Goal: Task Accomplishment & Management: Use online tool/utility

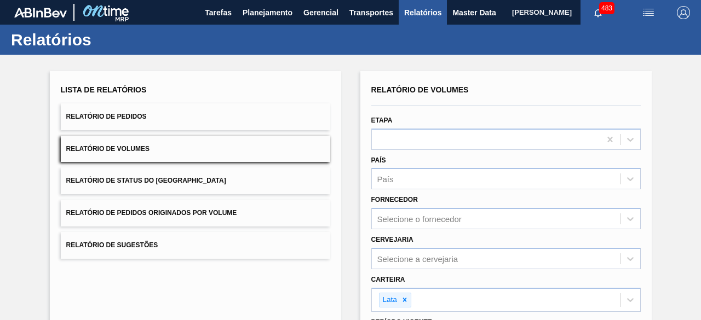
click at [223, 118] on button "Relatório de Pedidos" at bounding box center [195, 116] width 269 height 27
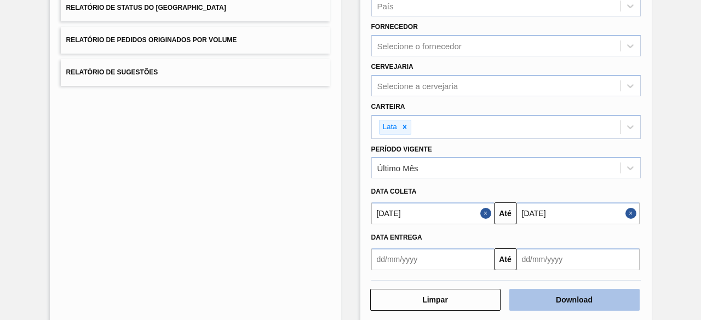
scroll to position [188, 0]
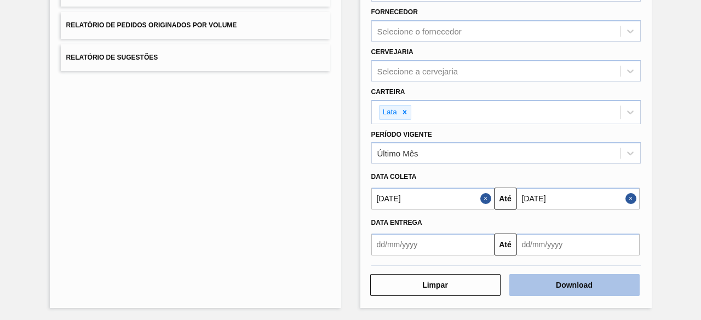
click at [580, 285] on button "Download" at bounding box center [574, 285] width 130 height 22
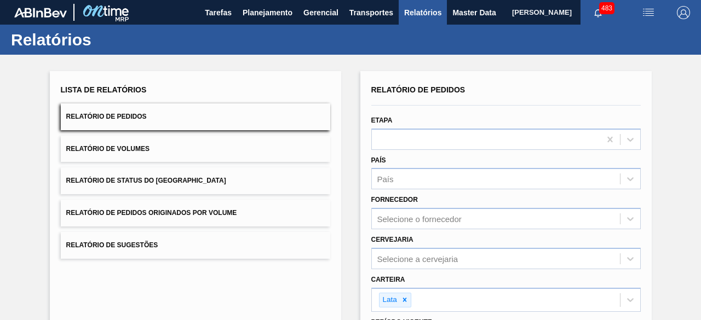
scroll to position [0, 0]
click at [255, 12] on span "Planejamento" at bounding box center [268, 12] width 50 height 13
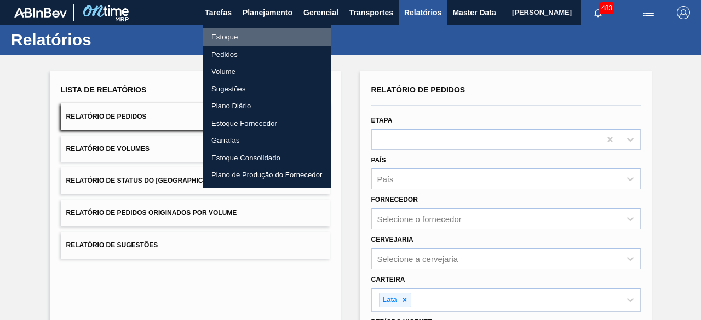
click at [234, 35] on li "Estoque" at bounding box center [267, 37] width 129 height 18
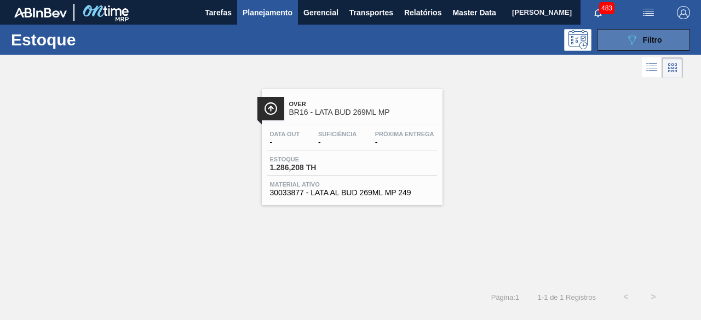
click at [659, 43] on span "Filtro" at bounding box center [652, 40] width 19 height 9
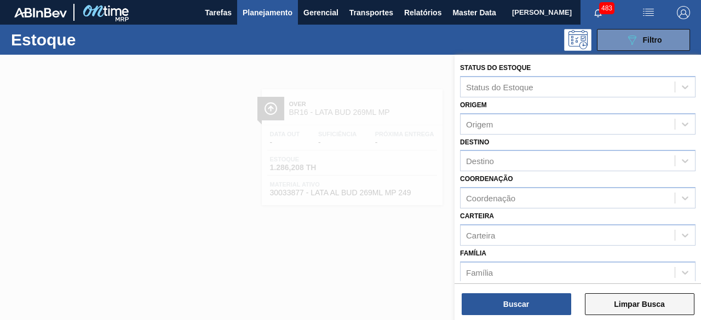
click at [651, 299] on button "Limpar Busca" at bounding box center [639, 304] width 109 height 22
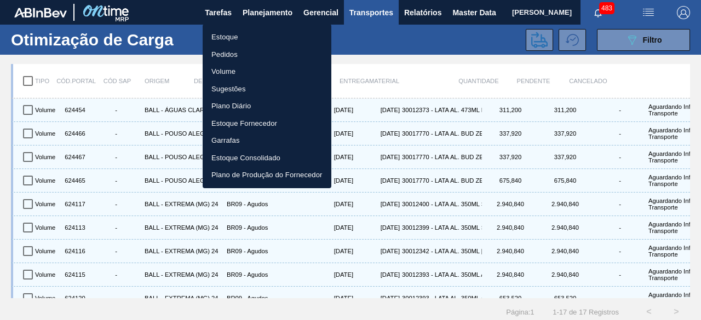
click at [241, 38] on li "Estoque" at bounding box center [267, 37] width 129 height 18
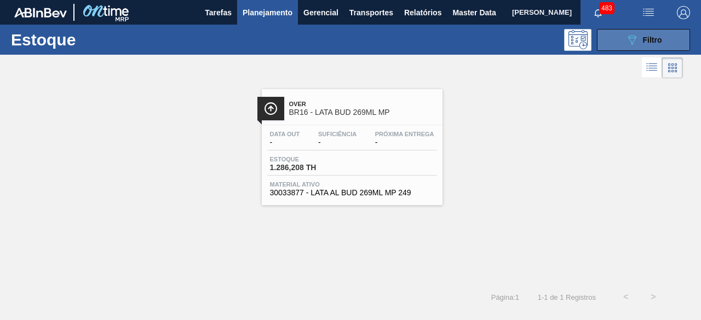
click at [662, 43] on button "089F7B8B-B2A5-4AFE-B5C0-19BA573D28AC Filtro" at bounding box center [643, 40] width 93 height 22
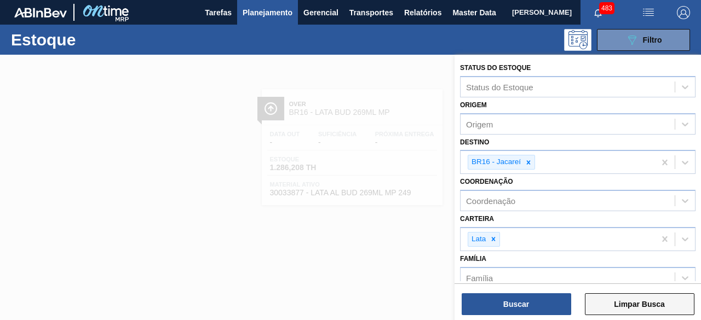
click at [621, 306] on button "Limpar Busca" at bounding box center [639, 304] width 109 height 22
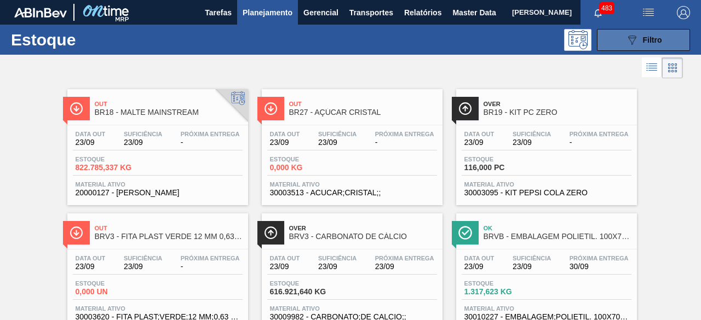
click at [608, 44] on button "089F7B8B-B2A5-4AFE-B5C0-19BA573D28AC Filtro" at bounding box center [643, 40] width 93 height 22
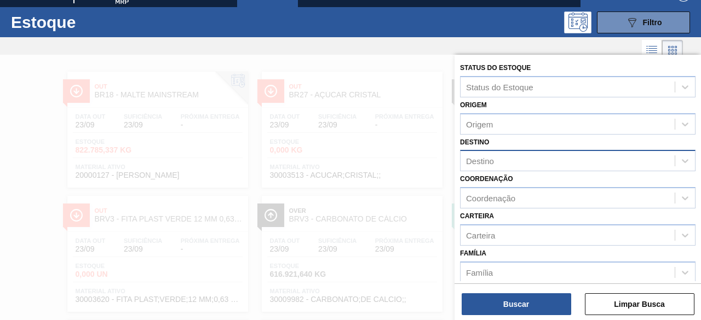
click at [508, 159] on div "Destino" at bounding box center [567, 161] width 214 height 16
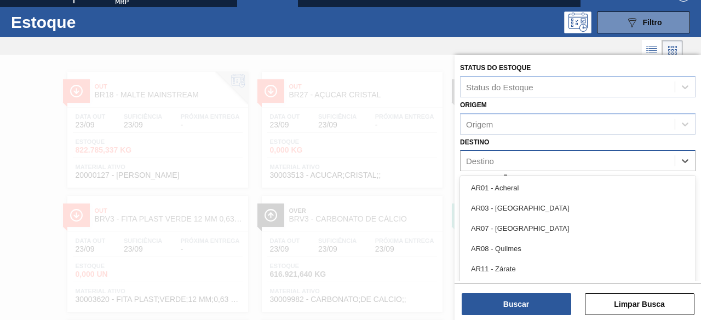
scroll to position [24, 0]
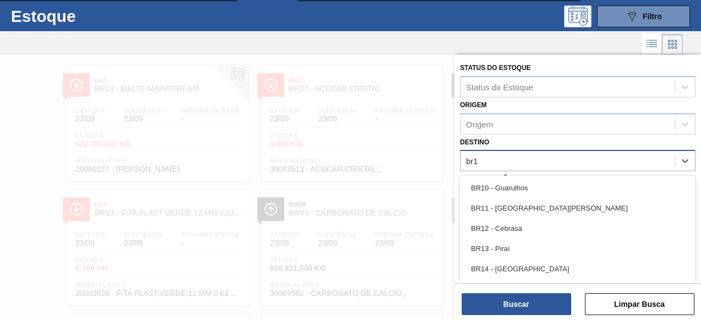
type input "br11"
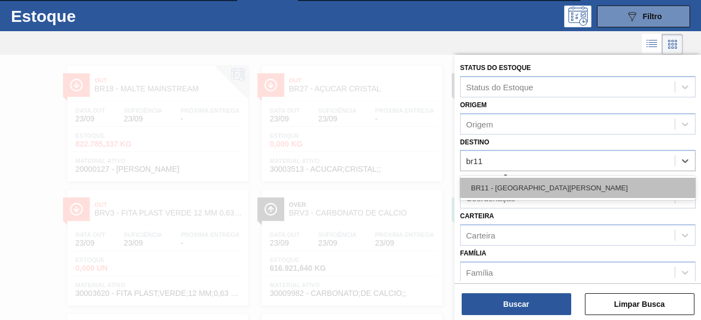
click at [506, 188] on div "BR11 - São Luís" at bounding box center [577, 188] width 235 height 20
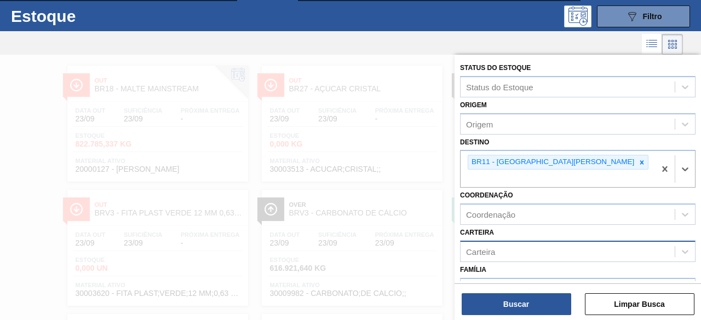
scroll to position [124, 0]
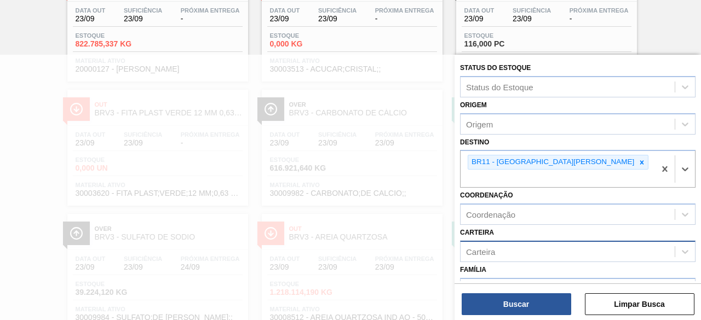
click at [497, 244] on div "Carteira" at bounding box center [567, 252] width 214 height 16
type input "lata"
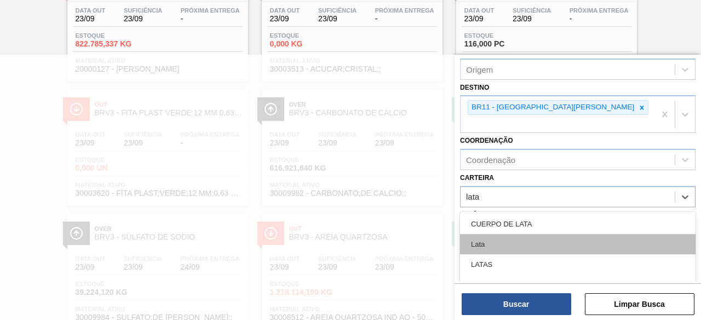
click at [497, 235] on div "Lata" at bounding box center [577, 244] width 235 height 20
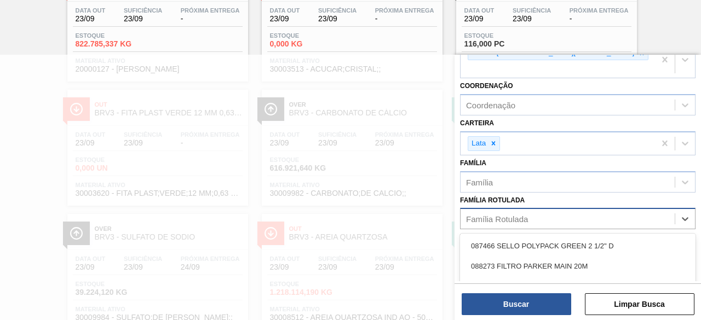
scroll to position [191, 0]
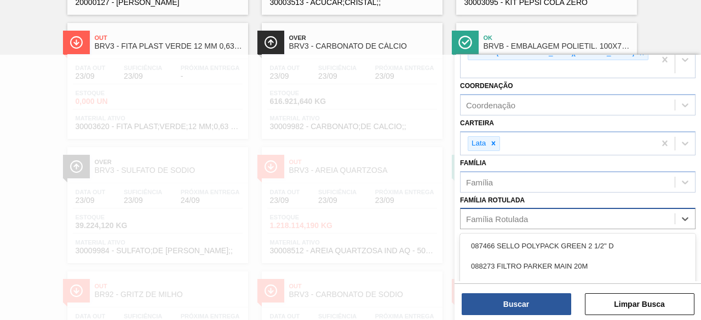
click at [527, 215] on div "Família Rotulada" at bounding box center [497, 219] width 62 height 9
type Rotulada "lata sk 3"
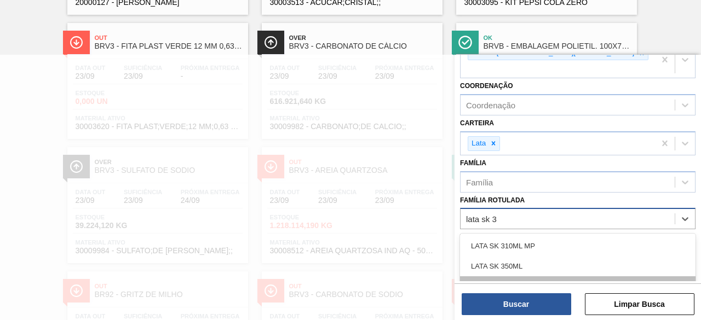
click at [523, 276] on div "LATA SK 350ML MP" at bounding box center [577, 286] width 235 height 20
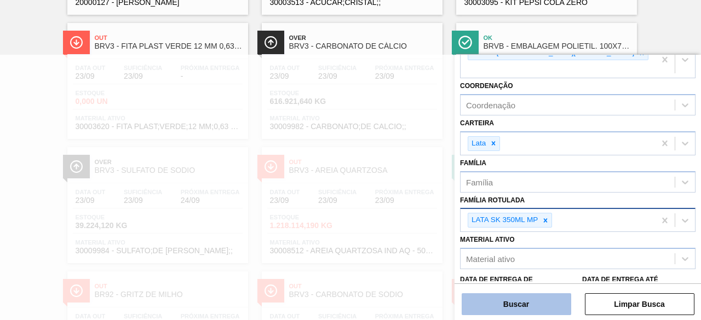
click at [524, 303] on button "Buscar" at bounding box center [515, 304] width 109 height 22
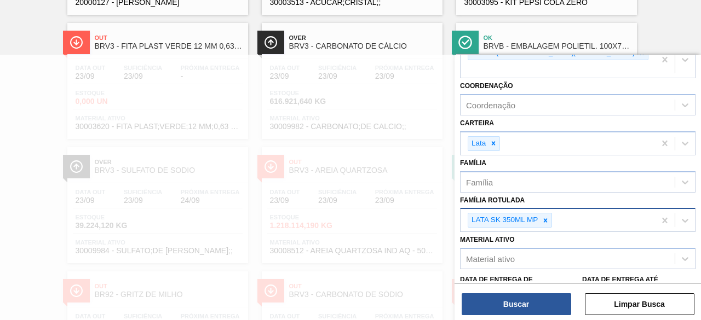
scroll to position [0, 0]
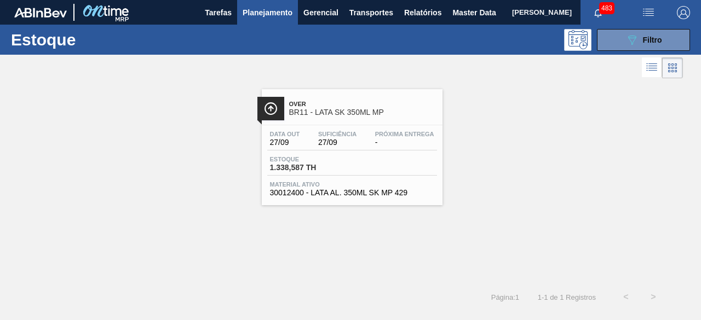
click at [328, 125] on div "Data out 27/09 Suficiência 27/09 Próxima Entrega - Estoque 1.338,587 TH Materia…" at bounding box center [352, 162] width 181 height 74
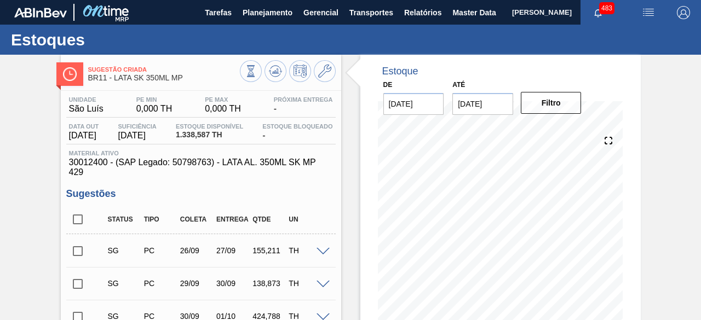
click at [648, 10] on img "button" at bounding box center [648, 12] width 13 height 13
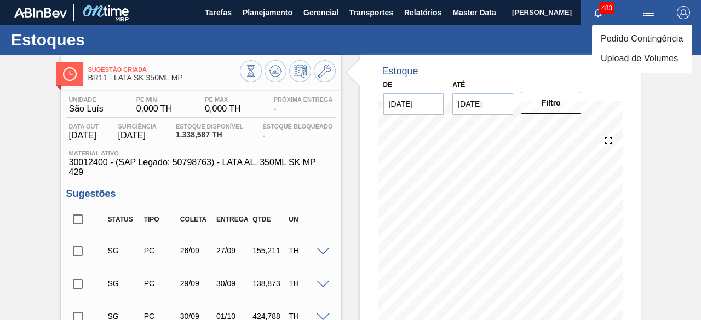
click at [626, 42] on li "Pedido Contingência" at bounding box center [642, 39] width 100 height 20
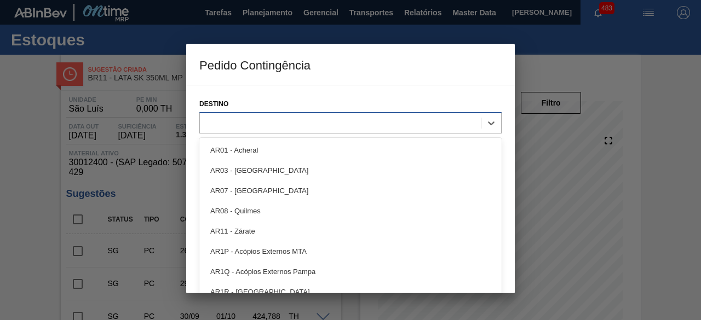
click at [361, 120] on div at bounding box center [340, 123] width 281 height 16
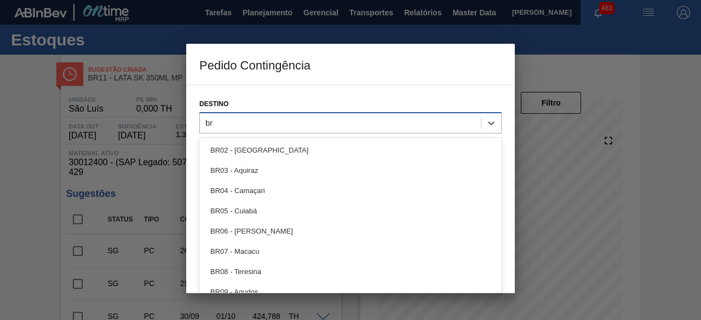
type input "br11"
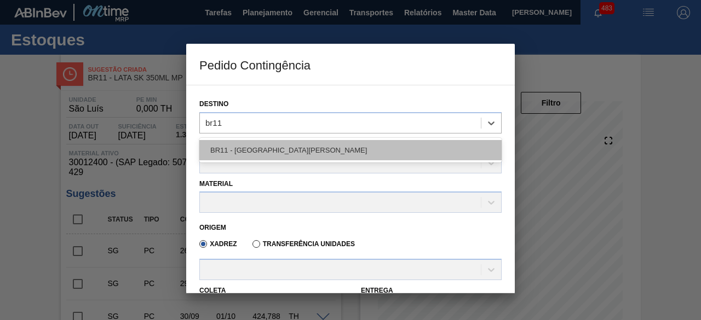
click at [273, 159] on div "BR11 - São Luís" at bounding box center [350, 150] width 302 height 20
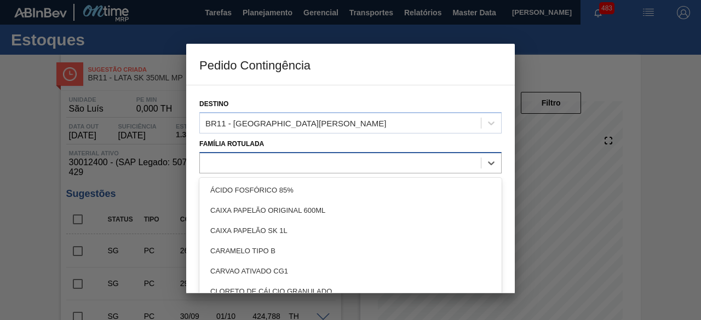
click at [272, 164] on div at bounding box center [340, 163] width 281 height 16
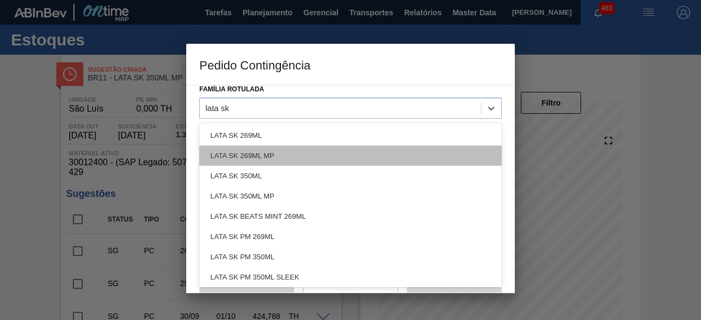
type Rotulada "lata sk 3"
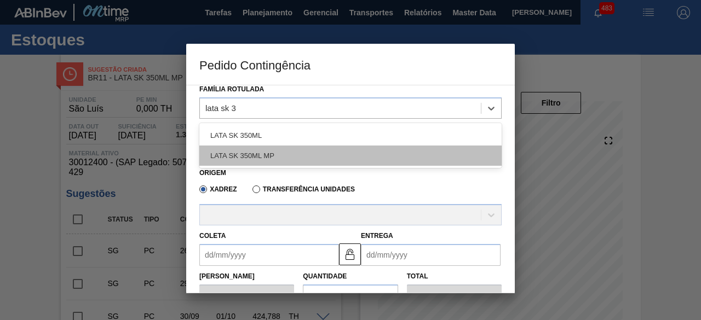
click at [275, 154] on div "LATA SK 350ML MP" at bounding box center [350, 156] width 302 height 20
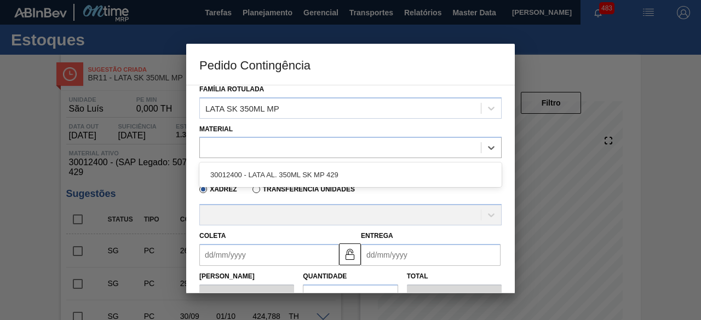
click at [275, 154] on div at bounding box center [340, 148] width 281 height 16
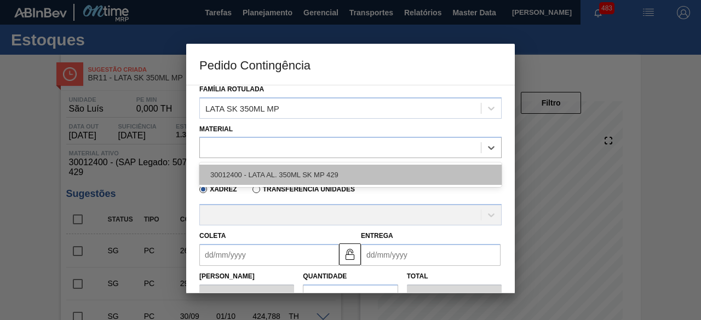
click at [258, 170] on div "30012400 - LATA AL. 350ML SK MP 429" at bounding box center [350, 175] width 302 height 20
type input "8,169"
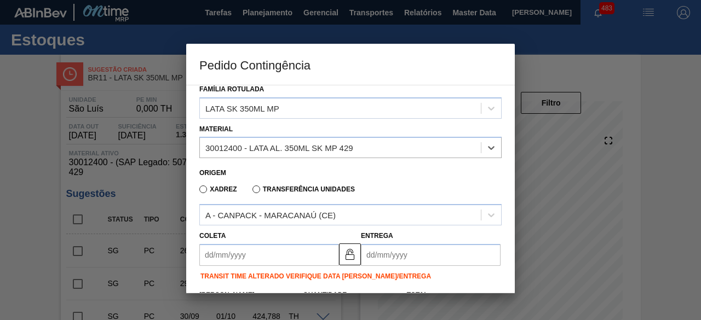
scroll to position [109, 0]
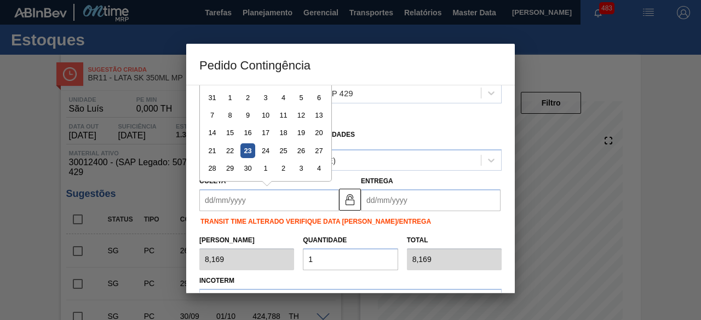
click at [252, 198] on input "Coleta" at bounding box center [269, 200] width 140 height 22
click at [264, 149] on div "24" at bounding box center [265, 150] width 15 height 15
type input "[DATE]"
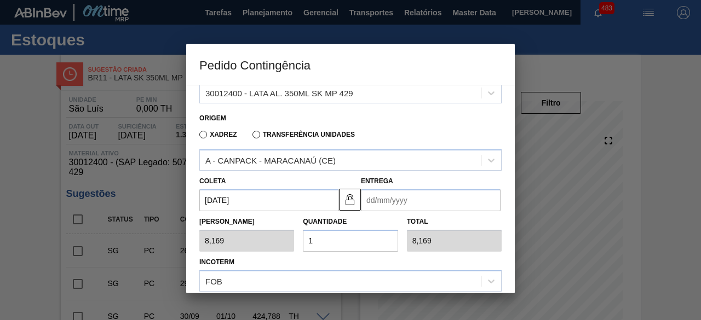
click at [385, 202] on input "Entrega" at bounding box center [431, 200] width 140 height 22
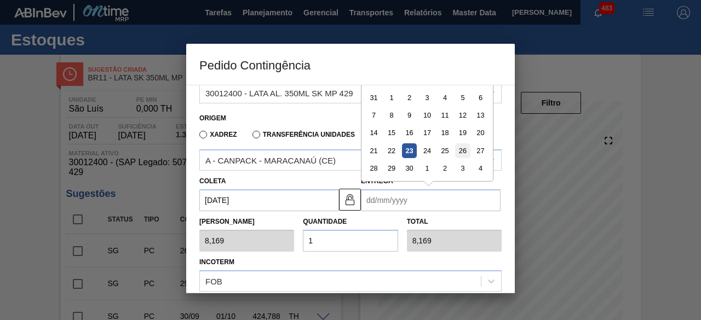
click at [463, 146] on div "26" at bounding box center [462, 150] width 15 height 15
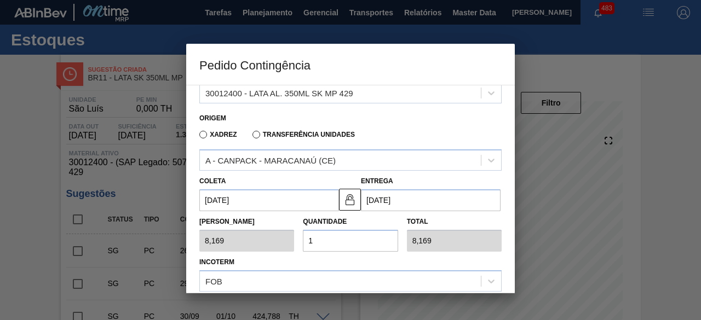
type input "[DATE]"
click at [361, 239] on input "1" at bounding box center [350, 241] width 95 height 22
type input "0,000"
type input "2"
type input "16,338"
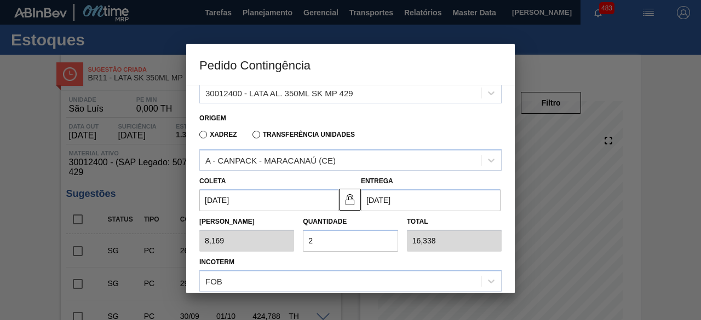
type input "25"
type input "204,225"
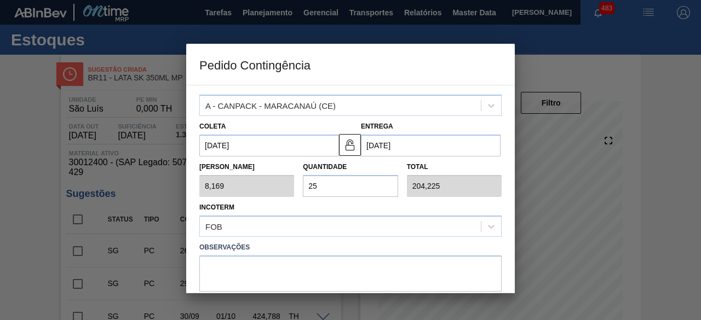
scroll to position [215, 0]
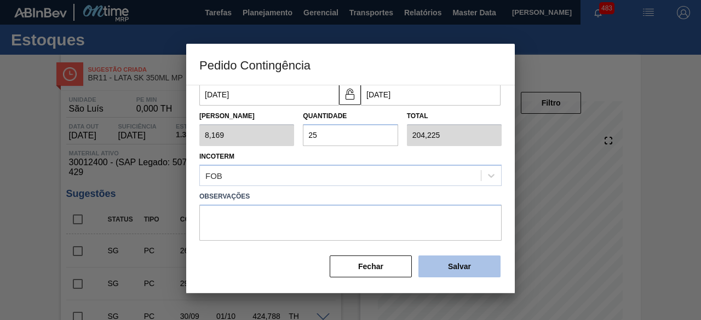
type input "25"
click at [450, 267] on button "Salvar" at bounding box center [459, 267] width 82 height 22
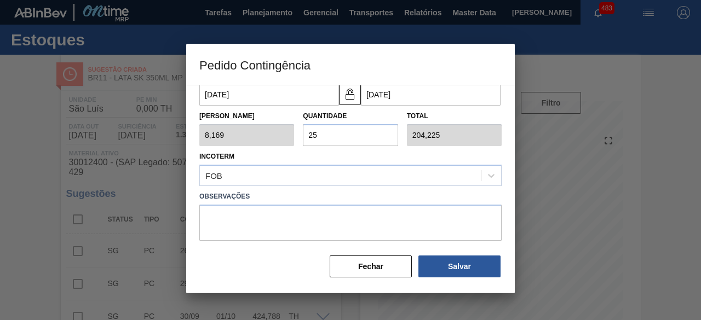
type input "1,000"
type input "1"
type input "1,000"
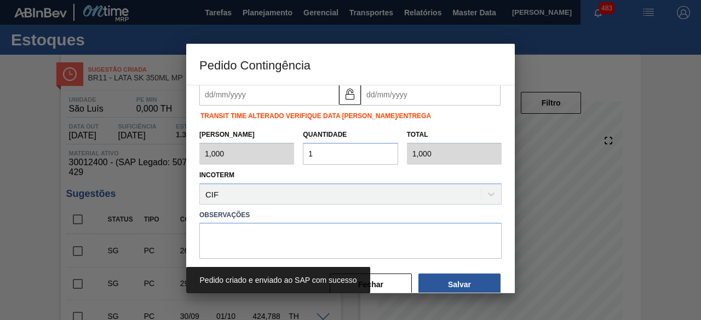
click at [14, 166] on div at bounding box center [350, 160] width 701 height 320
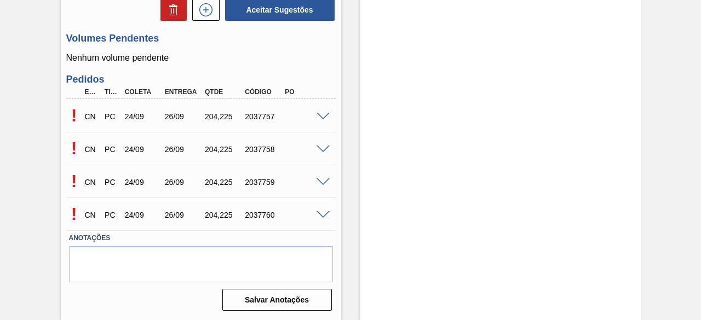
scroll to position [342, 0]
click at [322, 116] on span at bounding box center [322, 117] width 13 height 8
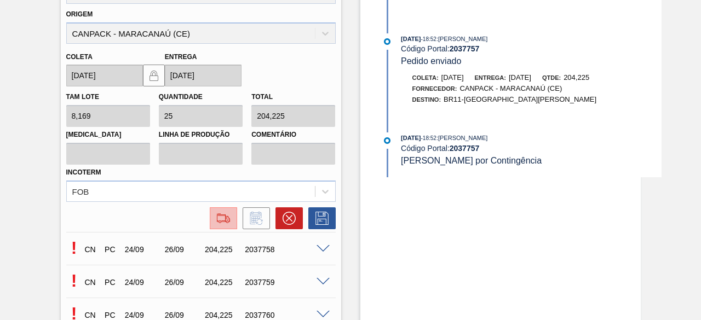
click at [220, 223] on img at bounding box center [224, 218] width 18 height 13
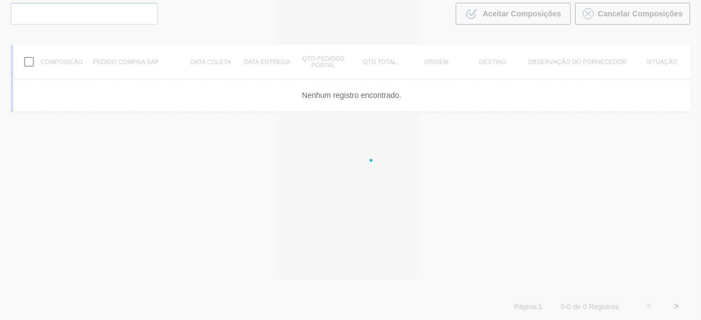
scroll to position [78, 0]
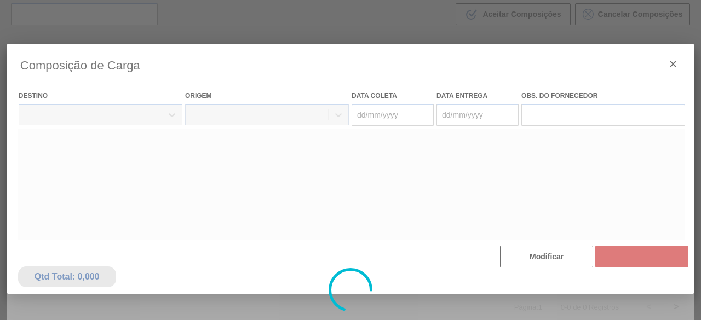
type coleta "[DATE]"
type entrega "[DATE]"
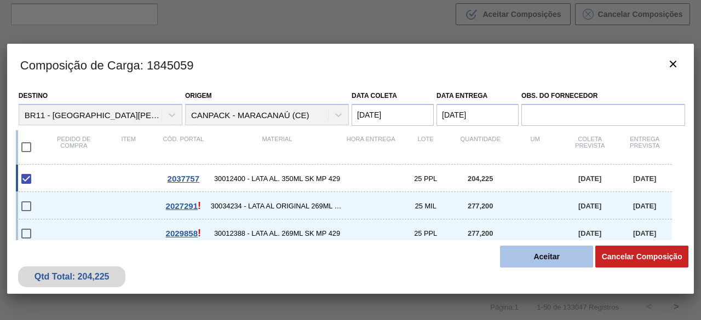
click at [525, 253] on button "Aceitar" at bounding box center [546, 257] width 93 height 22
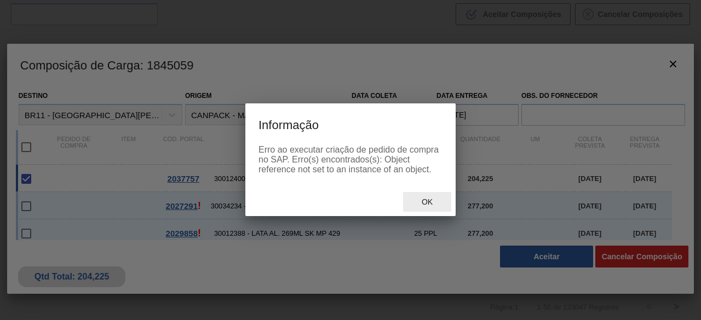
click at [423, 209] on div "Ok" at bounding box center [427, 202] width 48 height 20
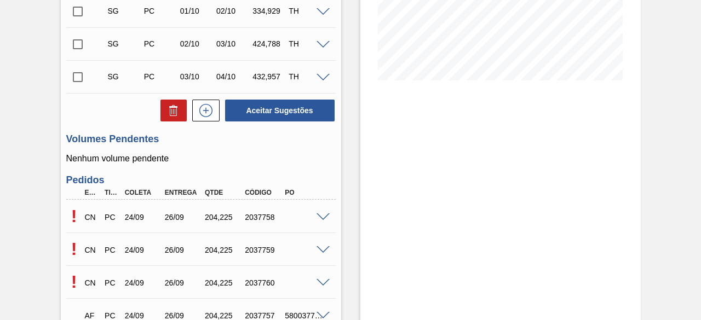
scroll to position [274, 0]
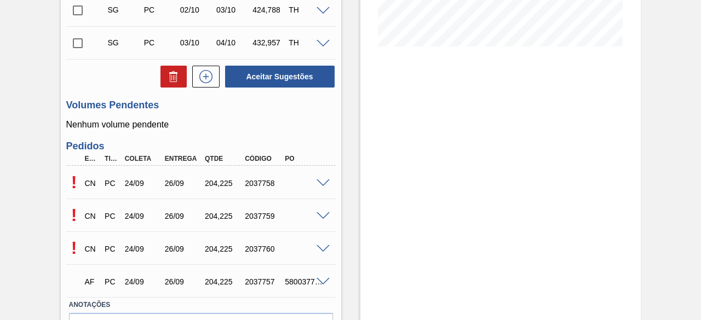
click at [321, 183] on span at bounding box center [322, 184] width 13 height 8
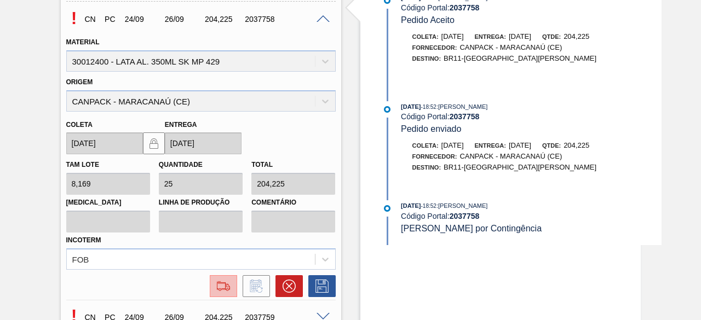
click at [217, 287] on img at bounding box center [224, 286] width 18 height 13
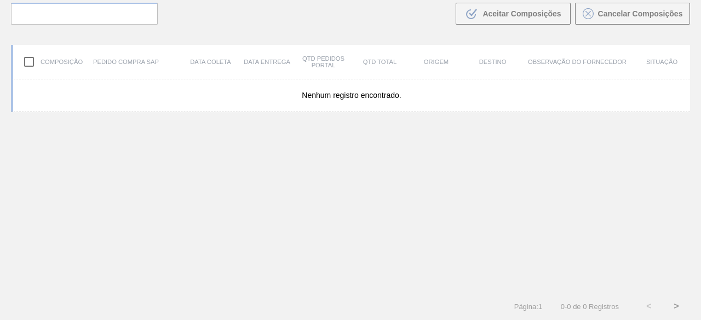
scroll to position [78, 0]
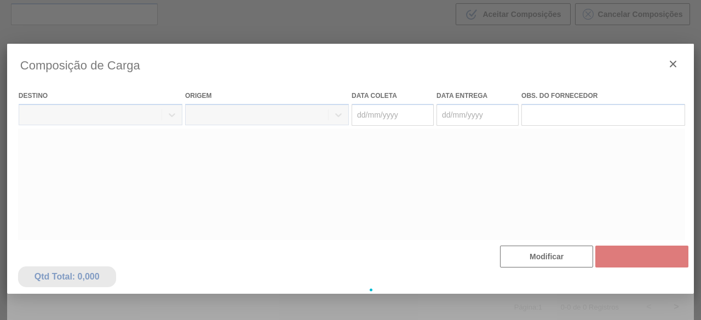
type coleta "[DATE]"
type entrega "[DATE]"
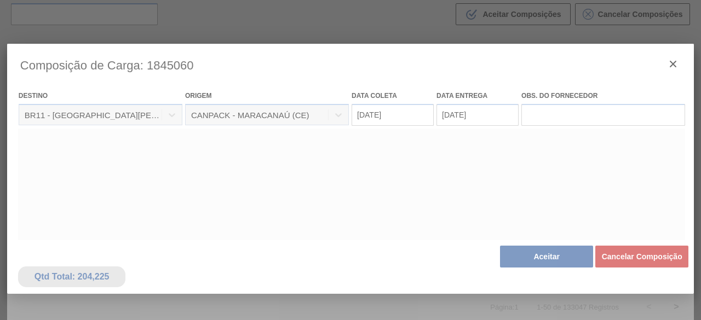
click at [549, 256] on div at bounding box center [350, 290] width 686 height 493
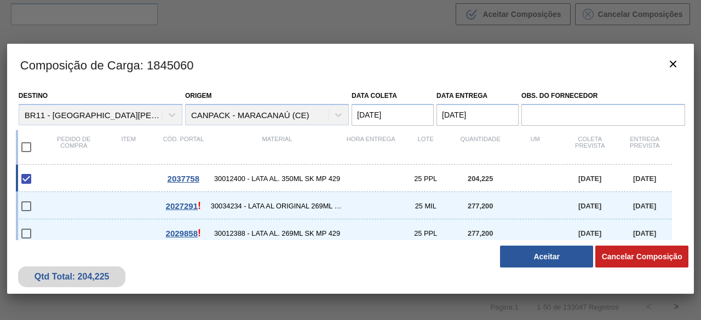
click at [549, 256] on button "Aceitar" at bounding box center [546, 257] width 93 height 22
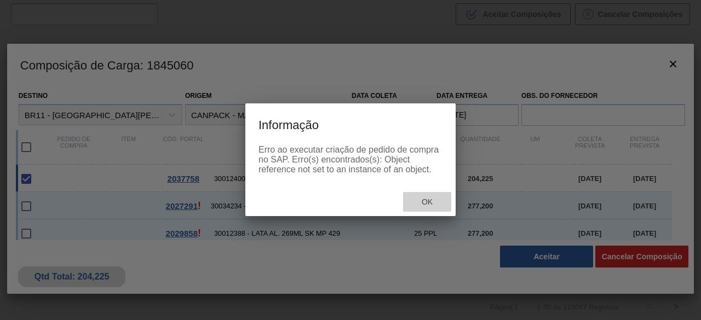
click at [429, 206] on span "Ok" at bounding box center [427, 202] width 28 height 9
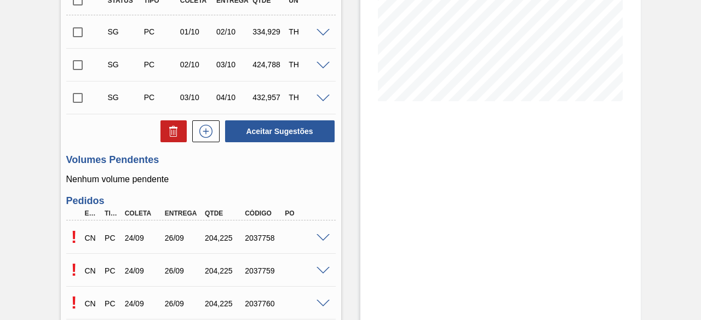
scroll to position [342, 0]
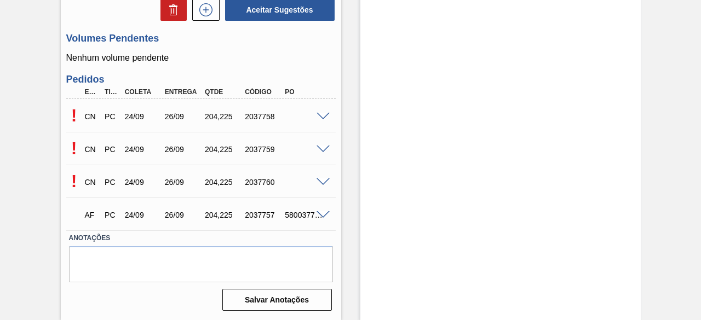
click at [325, 146] on span at bounding box center [322, 150] width 13 height 8
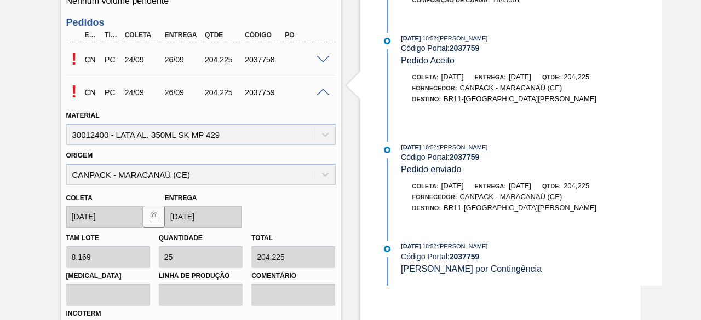
scroll to position [451, 0]
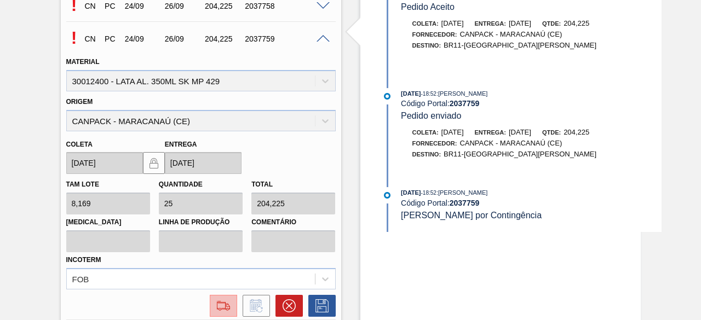
click at [224, 309] on img at bounding box center [224, 305] width 18 height 13
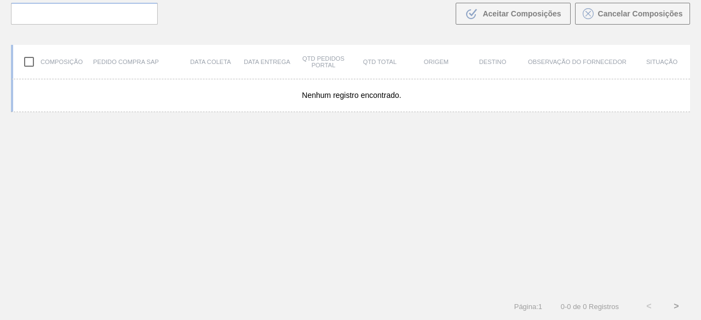
scroll to position [78, 0]
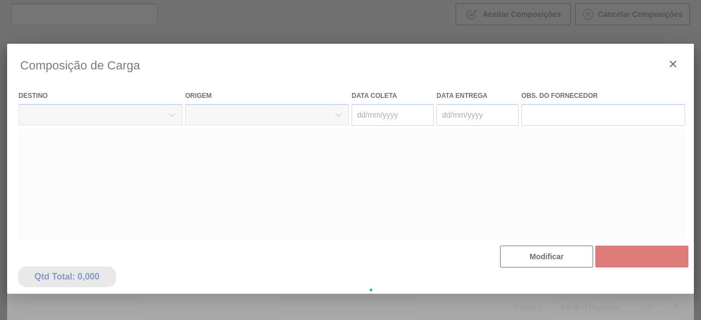
type coleta "[DATE]"
type entrega "[DATE]"
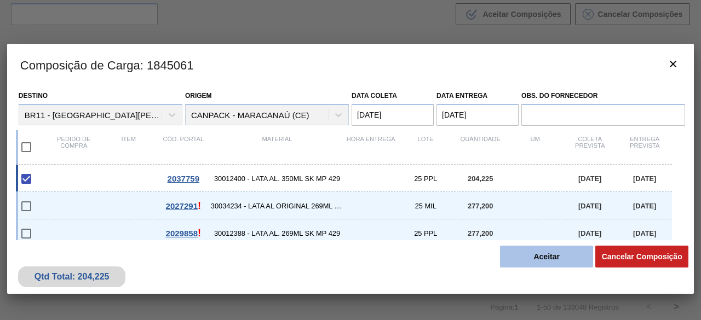
click at [567, 255] on button "Aceitar" at bounding box center [546, 257] width 93 height 22
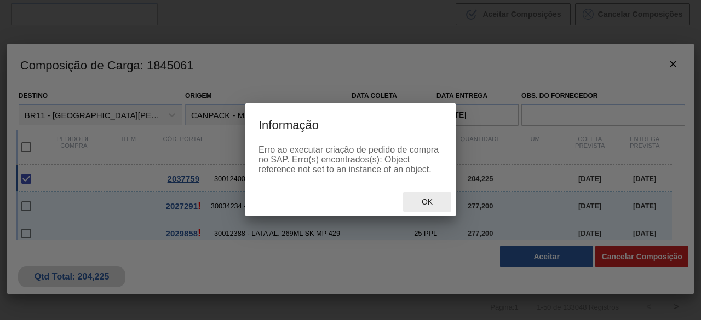
click at [432, 206] on span "Ok" at bounding box center [427, 202] width 28 height 9
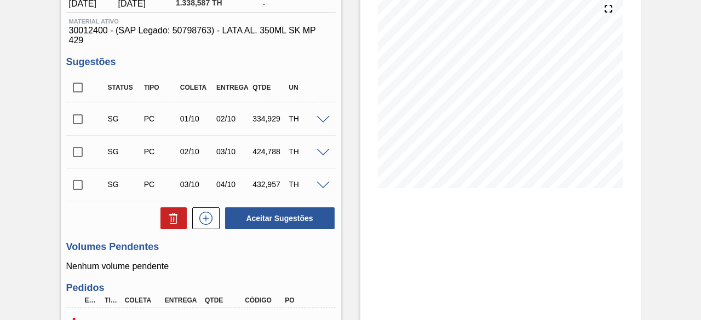
scroll to position [274, 0]
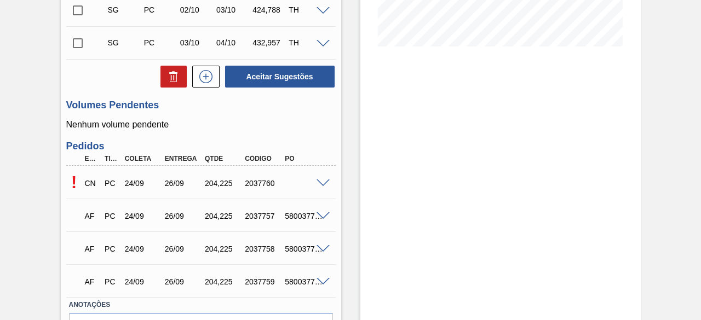
click at [321, 184] on span at bounding box center [322, 184] width 13 height 8
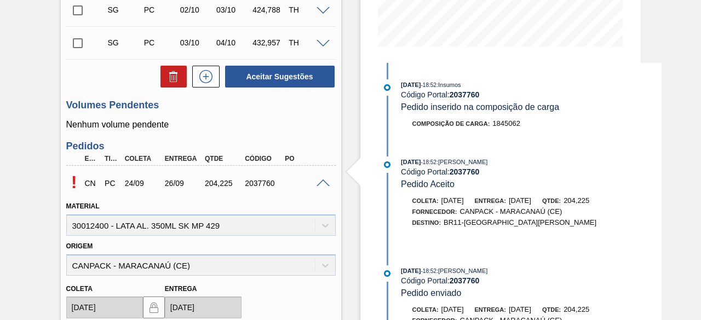
scroll to position [438, 0]
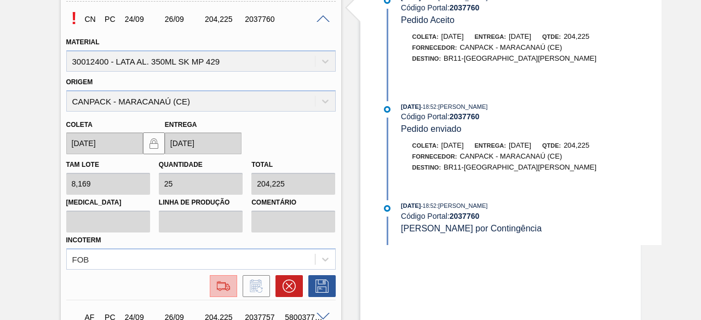
click at [224, 287] on img at bounding box center [224, 286] width 18 height 13
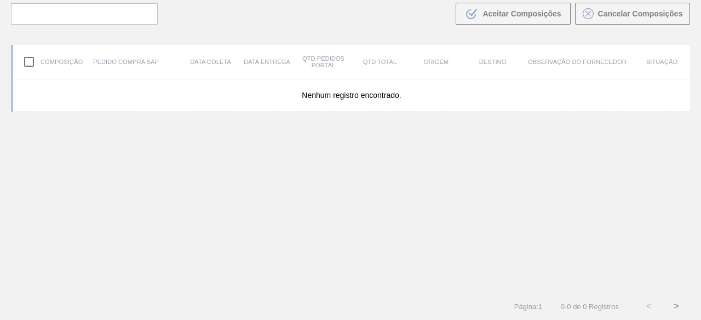
scroll to position [78, 0]
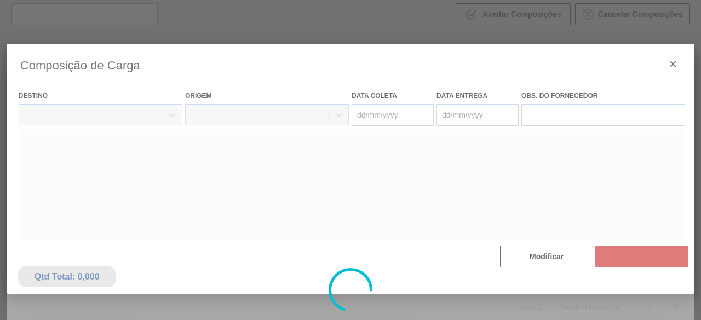
type coleta "[DATE]"
type entrega "[DATE]"
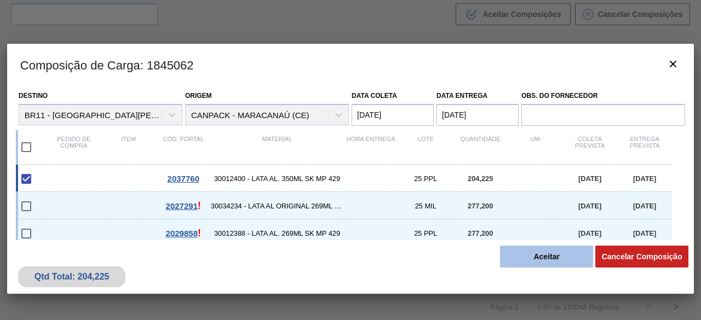
click at [551, 254] on button "Aceitar" at bounding box center [546, 257] width 93 height 22
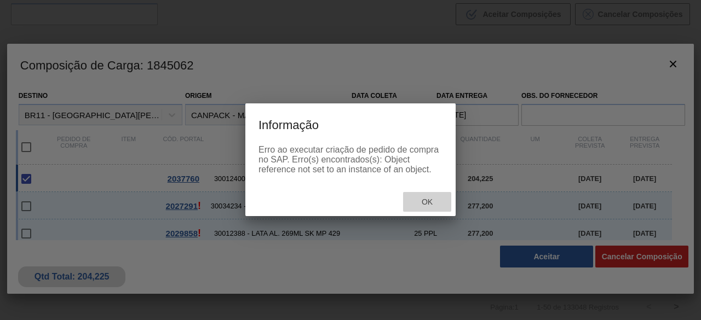
click at [419, 203] on span "Ok" at bounding box center [427, 202] width 28 height 9
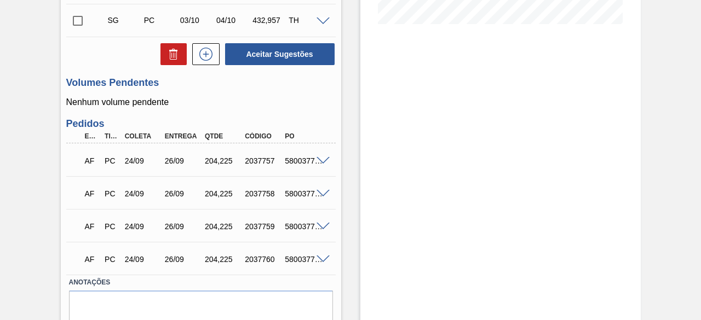
scroll to position [342, 0]
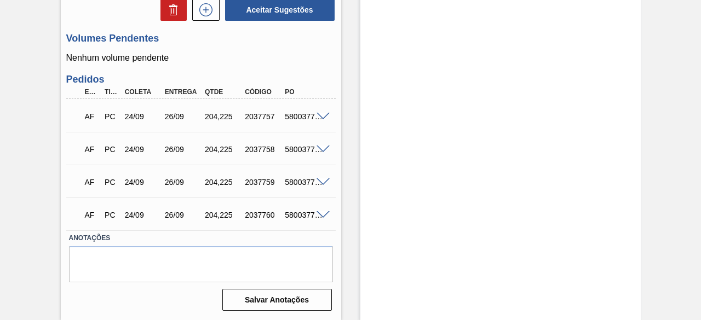
click at [293, 116] on div "5800377293" at bounding box center [303, 116] width 43 height 9
copy div "5800377293"
click at [301, 151] on div "5800377294" at bounding box center [303, 149] width 43 height 9
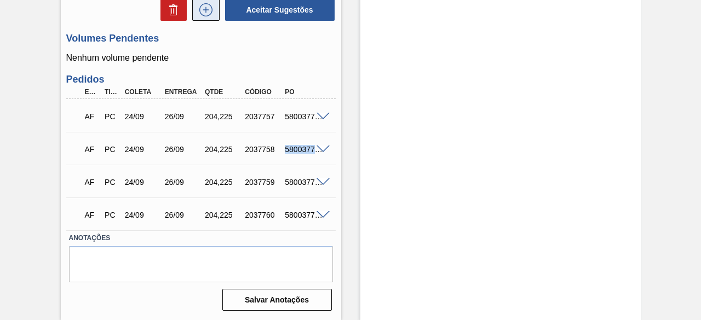
copy div "5800377294"
click at [295, 182] on div "5800377296" at bounding box center [303, 182] width 43 height 9
copy div "5800377296"
click at [301, 214] on div "5800377297" at bounding box center [303, 215] width 43 height 9
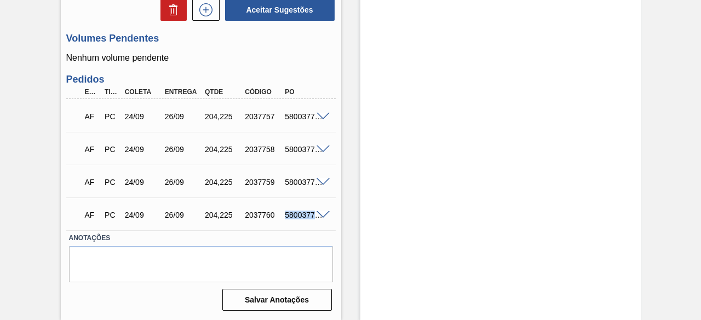
click at [301, 214] on div "5800377297" at bounding box center [303, 215] width 43 height 9
copy div "5800377297"
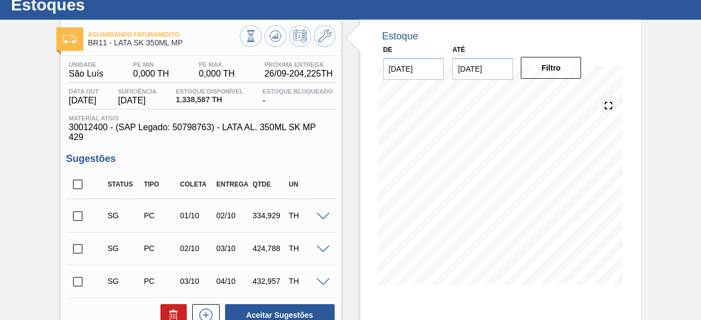
scroll to position [0, 0]
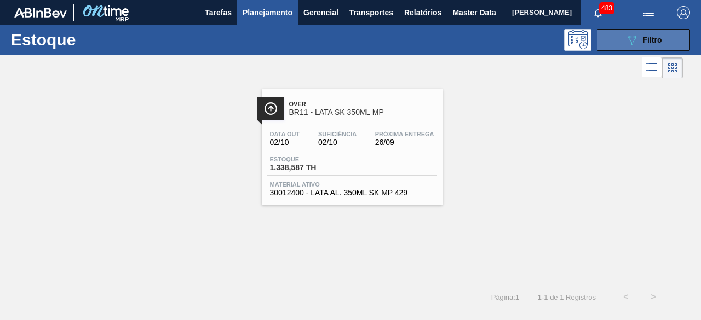
click at [632, 37] on icon "089F7B8B-B2A5-4AFE-B5C0-19BA573D28AC" at bounding box center [631, 39] width 13 height 13
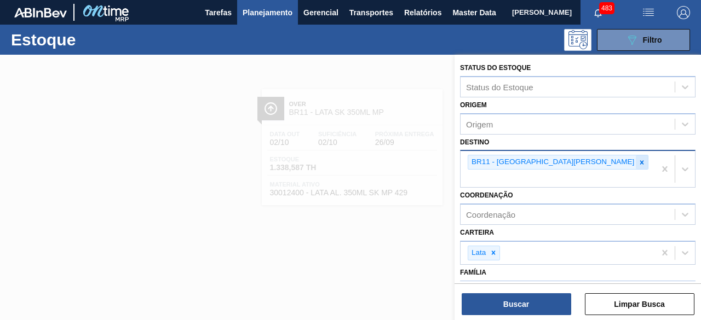
click at [640, 163] on icon at bounding box center [642, 162] width 4 height 4
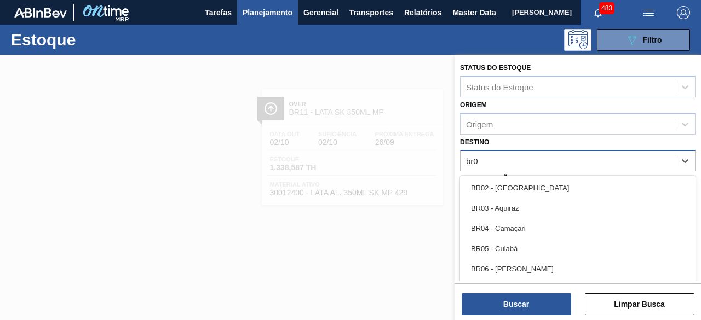
type input "br03"
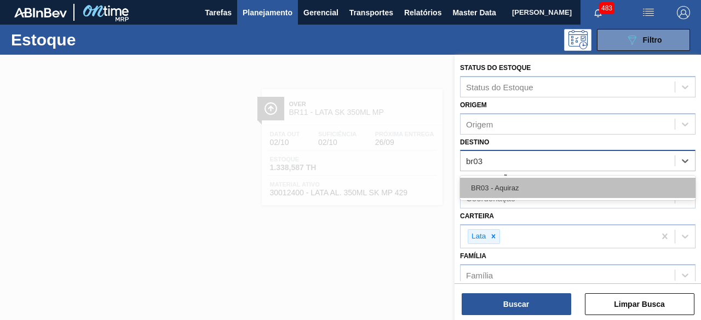
click at [526, 180] on div "BR03 - Aquiraz" at bounding box center [577, 188] width 235 height 20
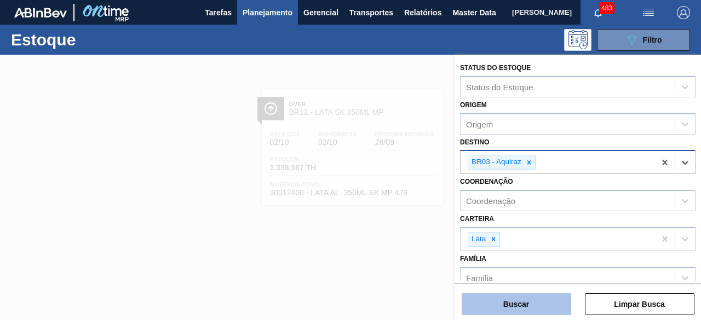
click at [545, 303] on button "Buscar" at bounding box center [515, 304] width 109 height 22
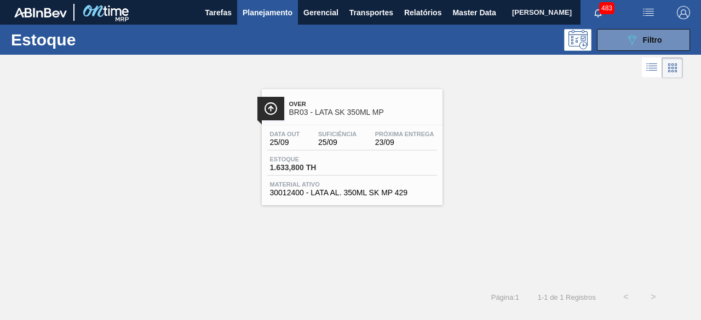
click at [376, 151] on div "Data out 25/09 Suficiência 25/09 Próxima Entrega 23/09 Estoque 1.633,800 TH Mat…" at bounding box center [352, 162] width 181 height 74
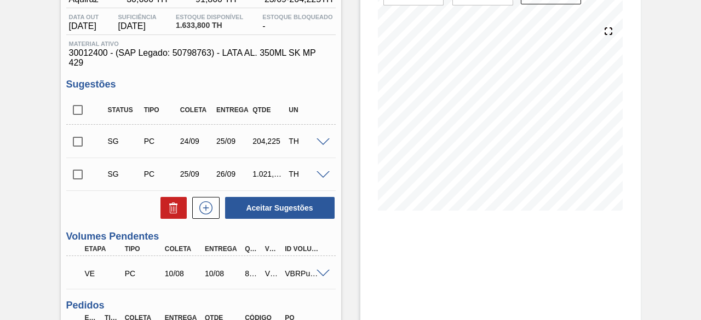
scroll to position [274, 0]
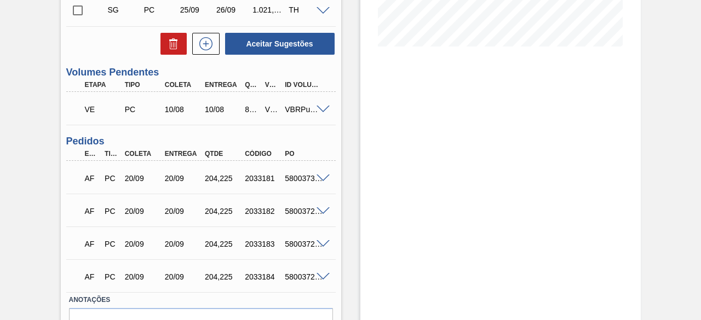
click at [319, 109] on span at bounding box center [322, 110] width 13 height 8
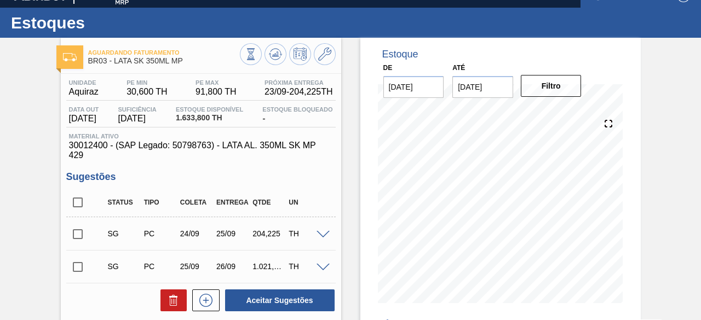
scroll to position [0, 0]
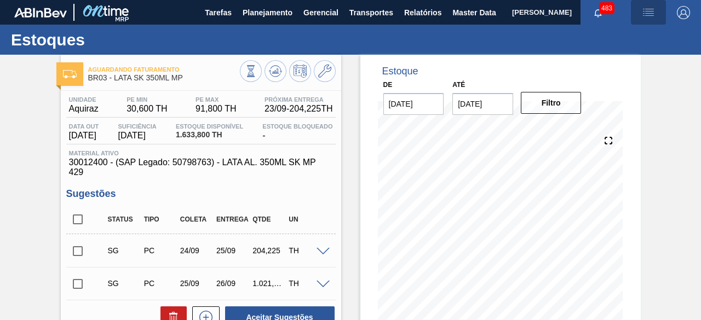
click at [645, 14] on img "button" at bounding box center [648, 12] width 13 height 13
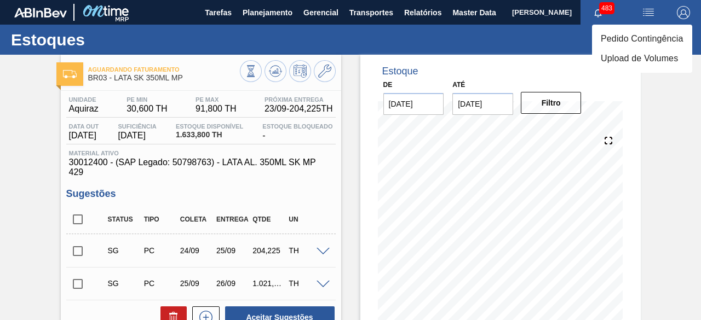
click at [632, 38] on li "Pedido Contingência" at bounding box center [642, 39] width 100 height 20
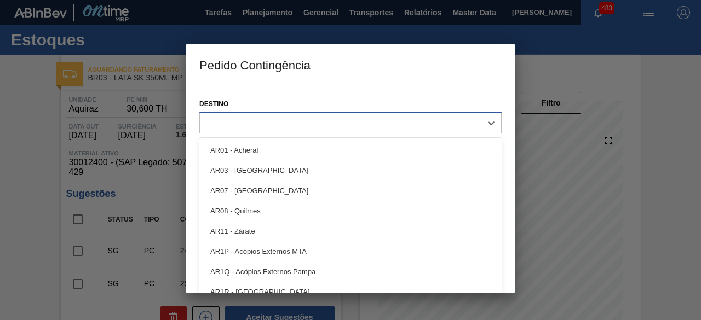
click at [407, 124] on div at bounding box center [340, 123] width 281 height 16
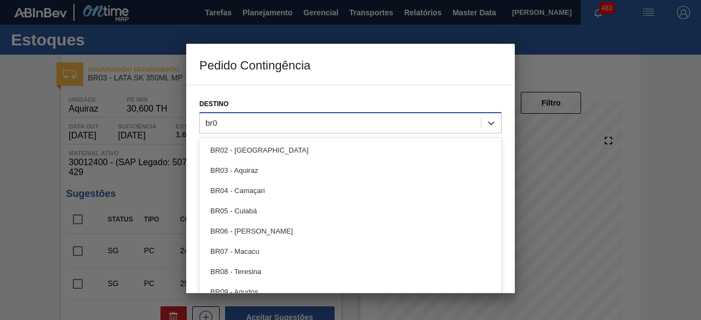
type input "br03"
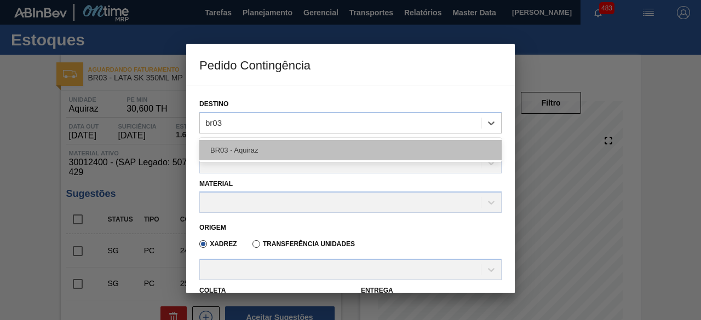
click at [377, 142] on div "BR03 - Aquiraz" at bounding box center [350, 150] width 302 height 20
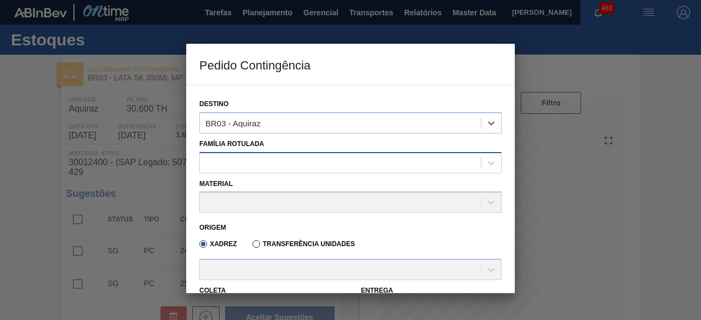
click at [297, 160] on div at bounding box center [340, 163] width 281 height 16
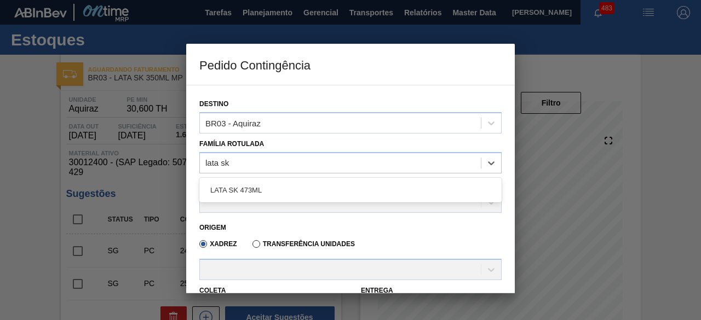
type Rotulada "lata sk 3"
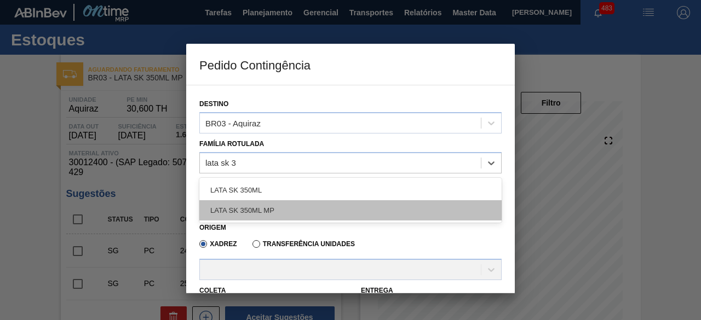
click at [269, 209] on div "LATA SK 350ML MP" at bounding box center [350, 210] width 302 height 20
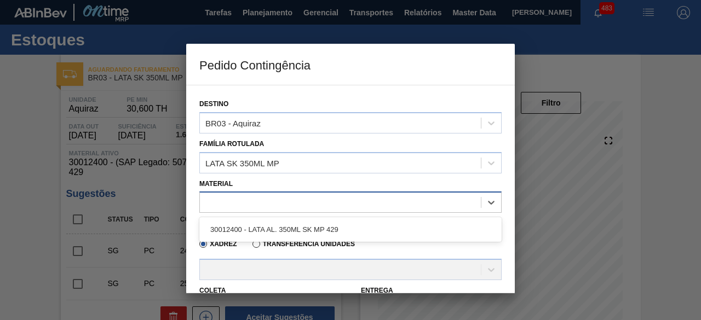
click at [266, 207] on div at bounding box center [340, 203] width 281 height 16
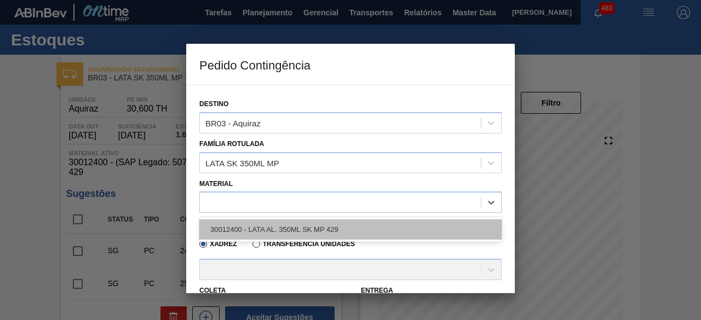
click at [260, 226] on div "30012400 - LATA AL. 350ML SK MP 429" at bounding box center [350, 230] width 302 height 20
type input "8,169"
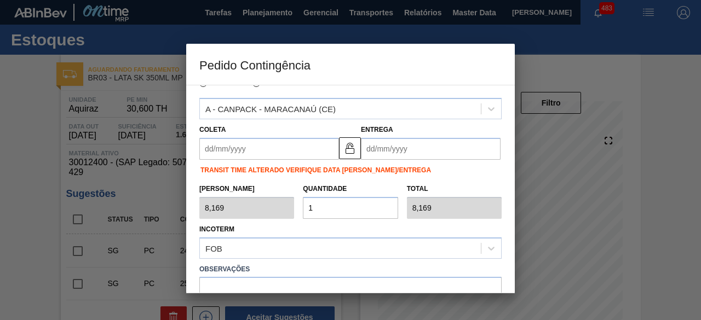
scroll to position [164, 0]
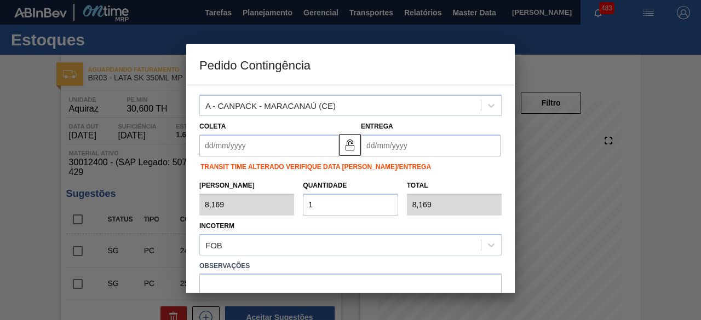
click at [299, 143] on input "Coleta" at bounding box center [269, 146] width 140 height 22
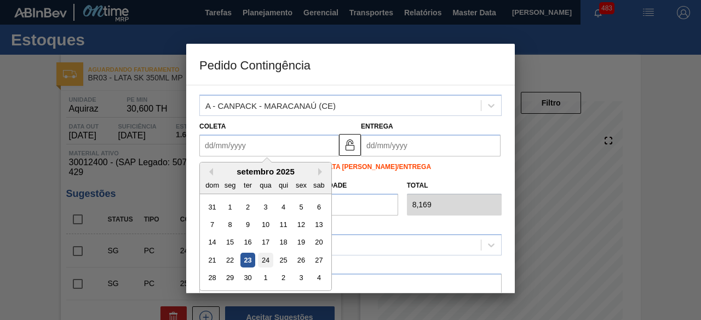
click at [263, 261] on div "24" at bounding box center [265, 260] width 15 height 15
type input "[DATE]"
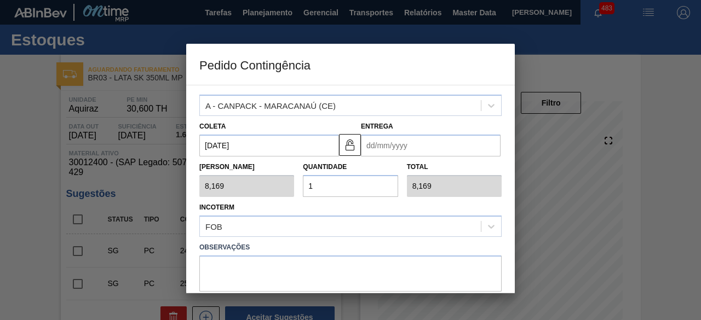
click at [386, 149] on input "Entrega" at bounding box center [431, 146] width 140 height 22
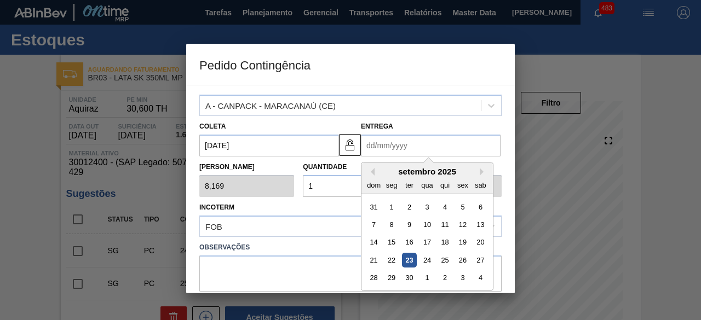
click at [462, 259] on div "26" at bounding box center [462, 260] width 15 height 15
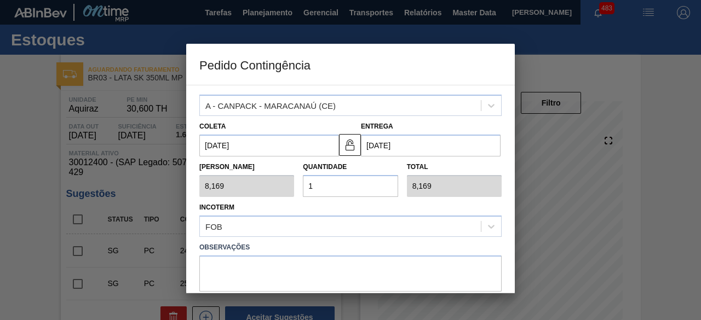
type input "[DATE]"
click at [372, 188] on input "1" at bounding box center [350, 186] width 95 height 22
type input "0,000"
type input "2"
type input "16,338"
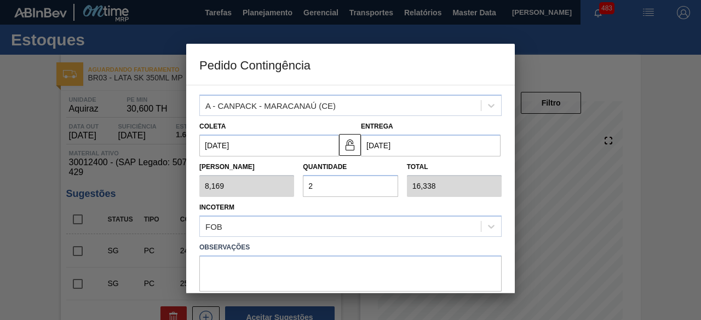
type input "25"
type input "204,225"
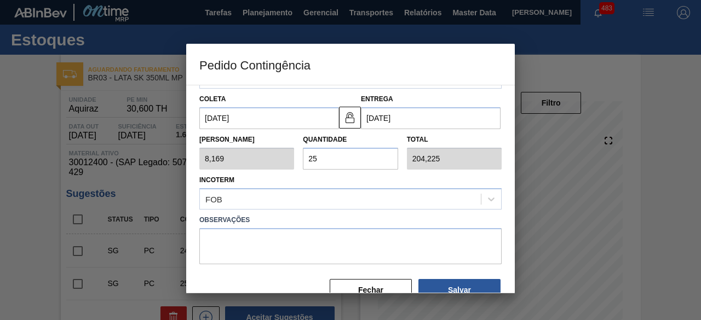
scroll to position [215, 0]
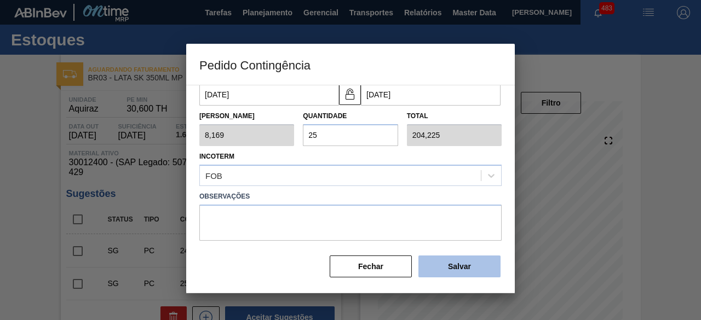
type input "25"
click at [469, 266] on button "Salvar" at bounding box center [459, 267] width 82 height 22
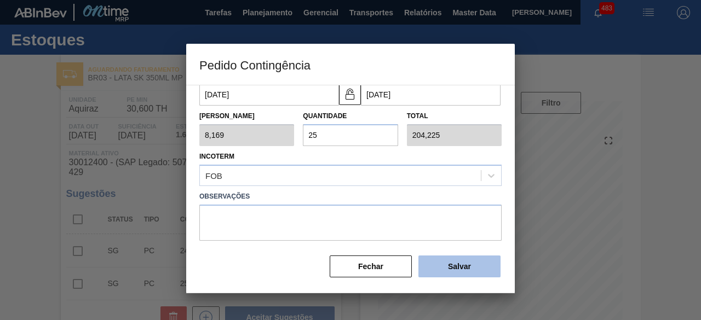
click at [469, 266] on button "Salvar" at bounding box center [459, 267] width 82 height 22
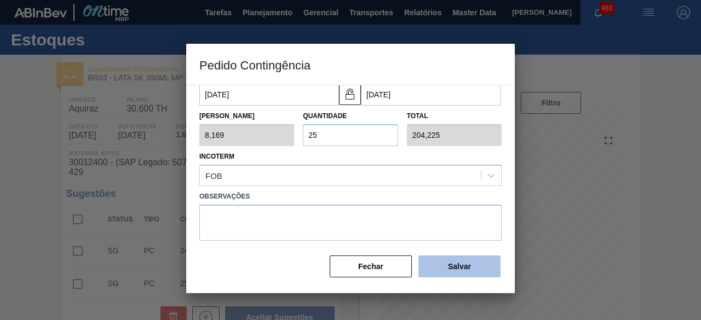
click at [469, 266] on button "Salvar" at bounding box center [459, 267] width 82 height 22
type input "1,000"
type input "1"
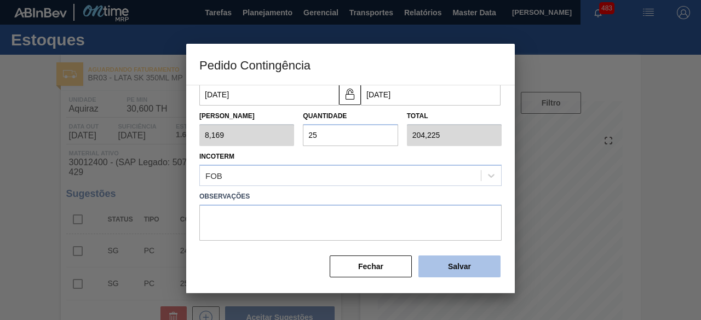
type input "1,000"
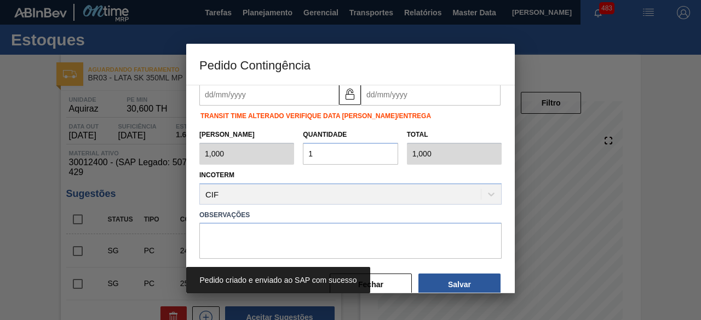
click at [34, 182] on div at bounding box center [350, 160] width 701 height 320
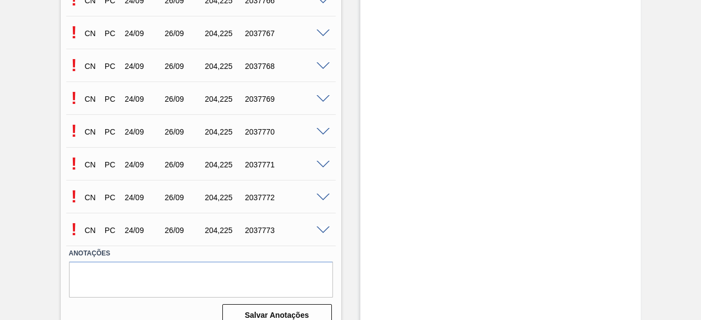
scroll to position [599, 0]
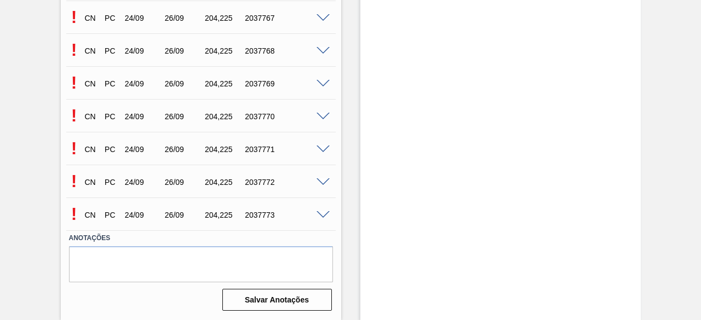
click at [324, 213] on span at bounding box center [322, 215] width 13 height 8
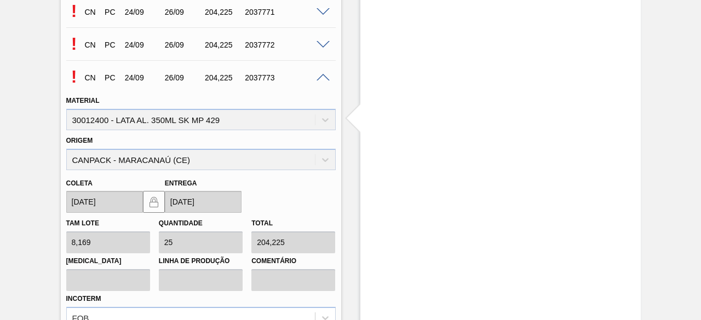
scroll to position [763, 0]
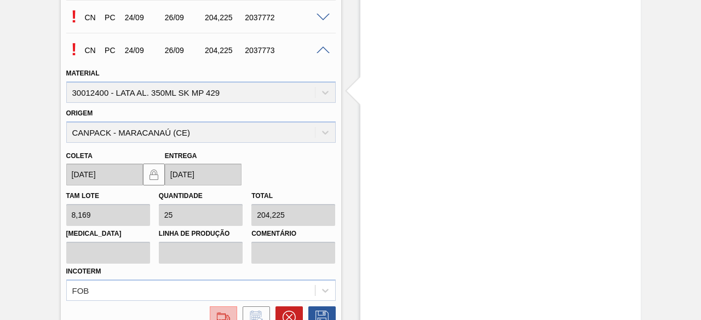
click at [226, 311] on img at bounding box center [224, 317] width 18 height 13
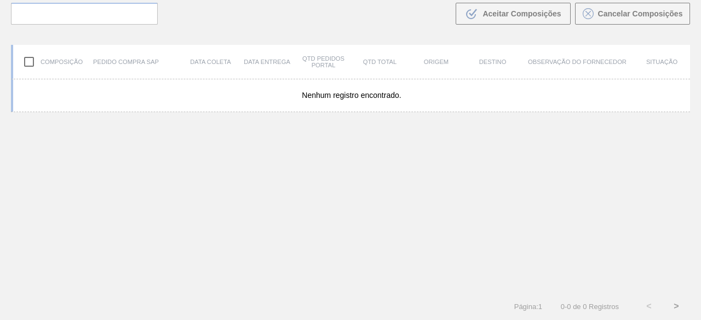
scroll to position [78, 0]
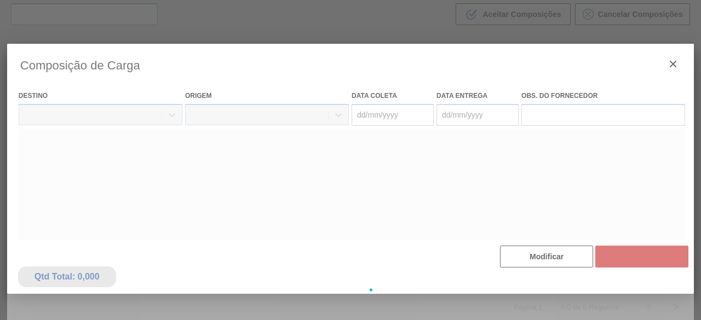
type coleta "[DATE]"
type entrega "[DATE]"
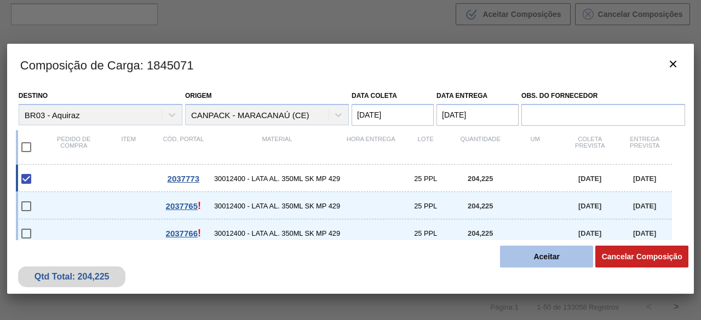
click at [539, 253] on button "Aceitar" at bounding box center [546, 257] width 93 height 22
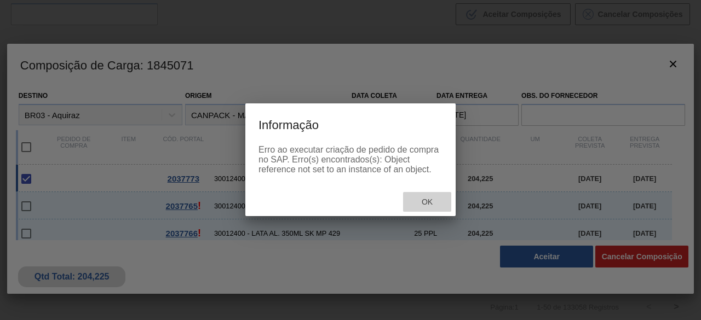
click at [424, 203] on span "Ok" at bounding box center [427, 202] width 28 height 9
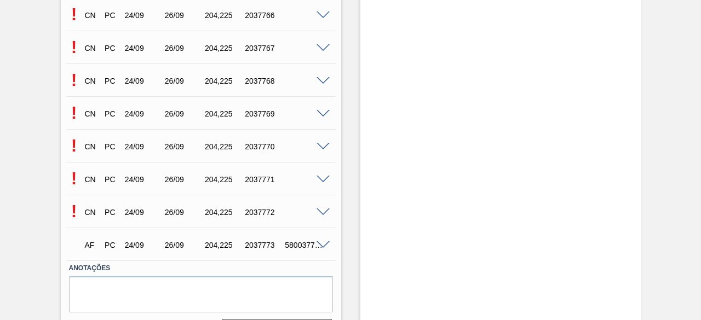
scroll to position [599, 0]
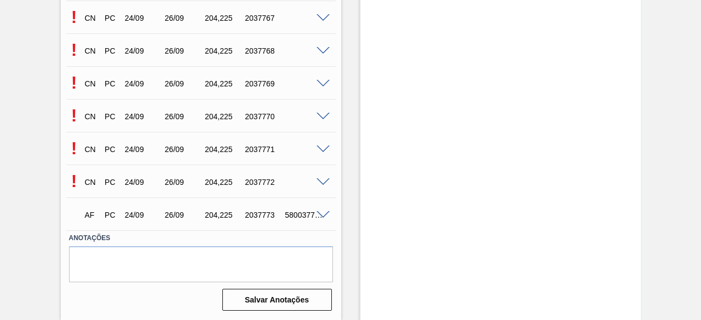
click at [322, 183] on span at bounding box center [322, 182] width 13 height 8
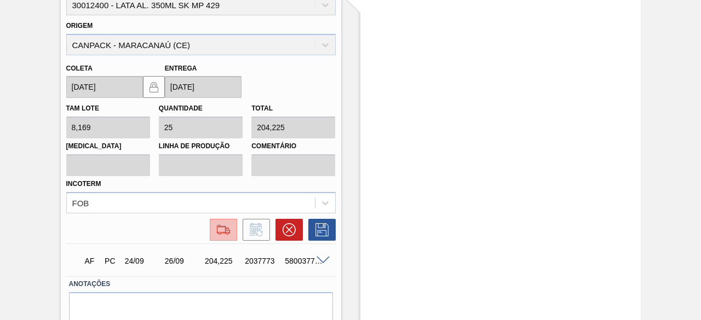
click at [227, 237] on button at bounding box center [223, 230] width 27 height 22
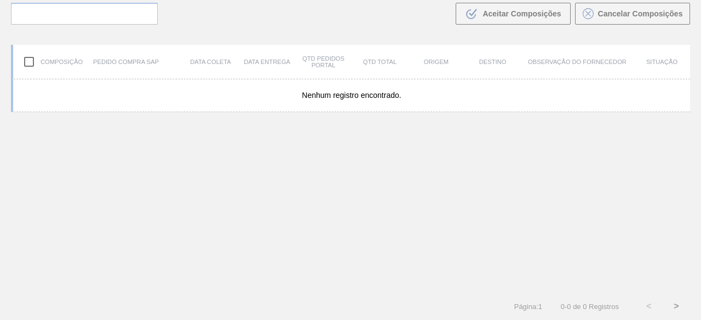
scroll to position [78, 0]
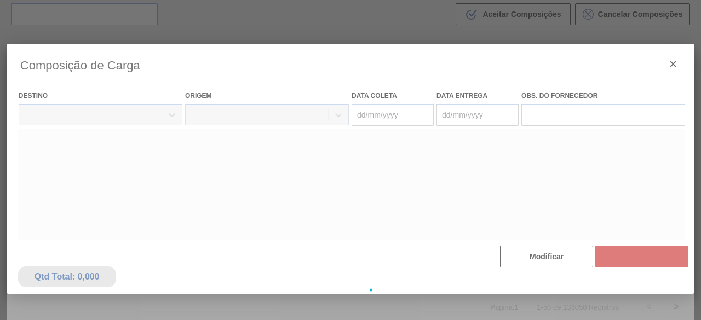
type coleta "[DATE]"
type entrega "[DATE]"
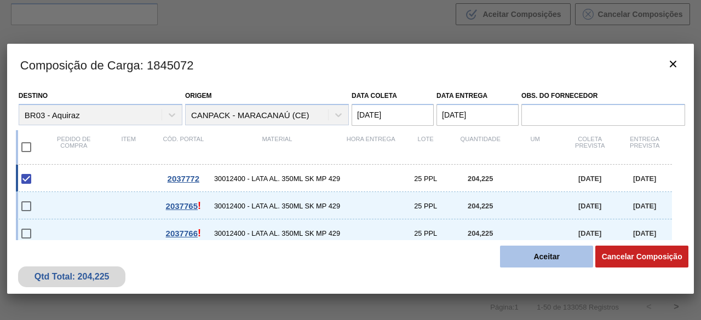
click at [532, 263] on button "Aceitar" at bounding box center [546, 257] width 93 height 22
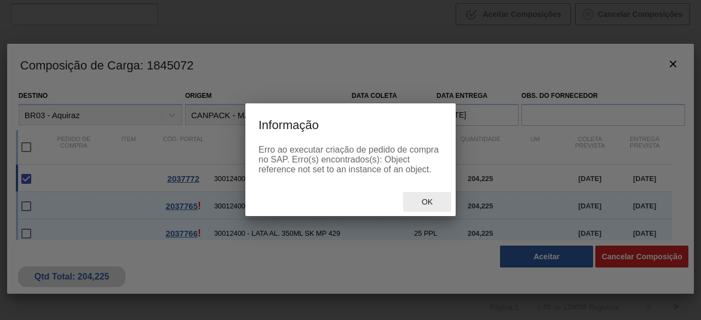
click at [417, 200] on span "Ok" at bounding box center [427, 202] width 28 height 9
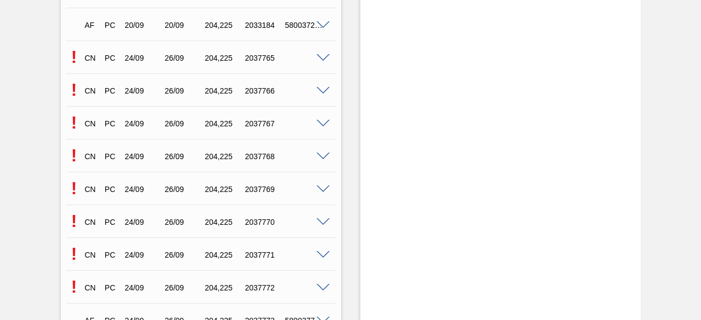
scroll to position [547, 0]
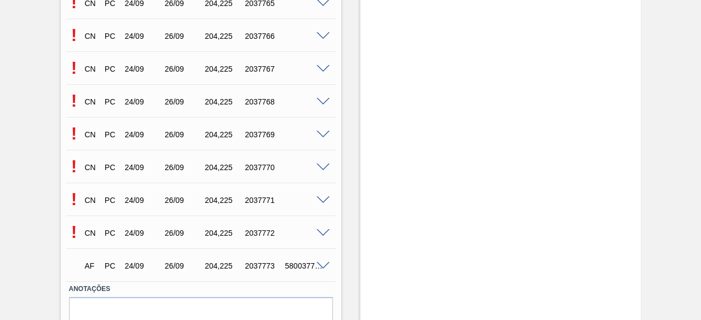
click at [322, 165] on span at bounding box center [322, 168] width 13 height 8
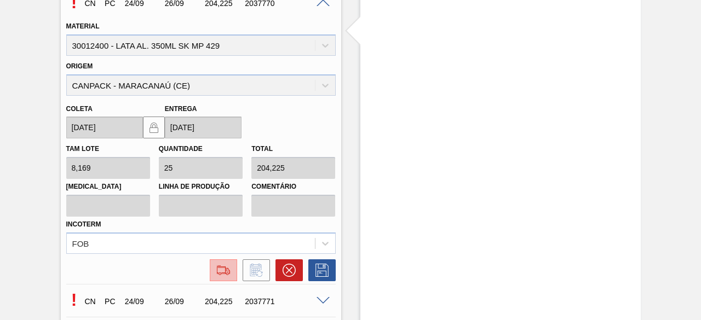
click at [220, 268] on img at bounding box center [224, 270] width 18 height 13
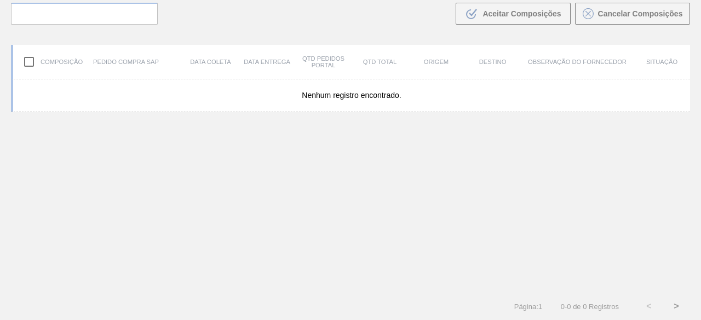
scroll to position [78, 0]
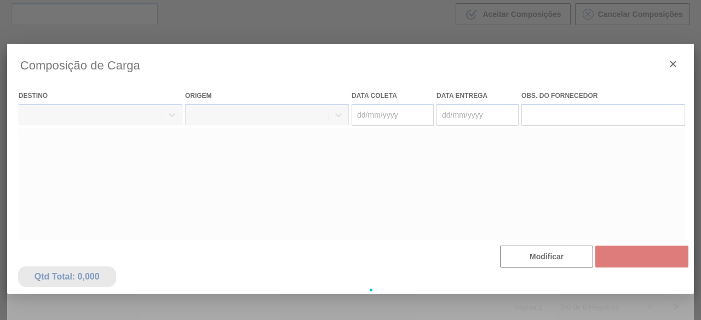
type coleta "[DATE]"
type entrega "[DATE]"
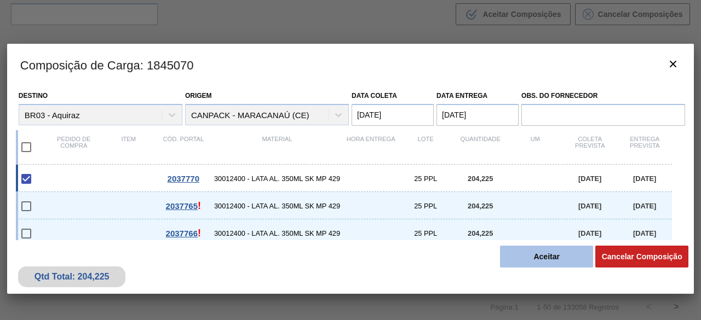
click at [529, 257] on button "Aceitar" at bounding box center [546, 257] width 93 height 22
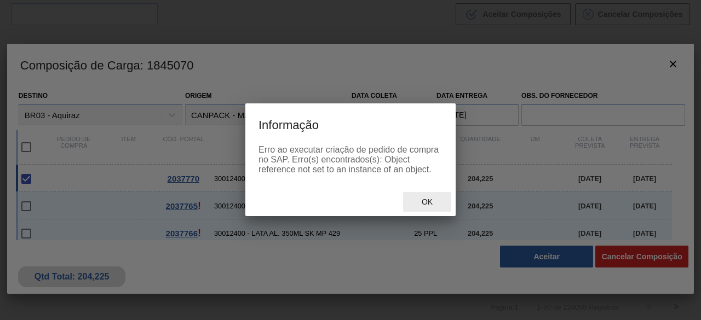
click at [435, 209] on div "Ok" at bounding box center [427, 202] width 48 height 20
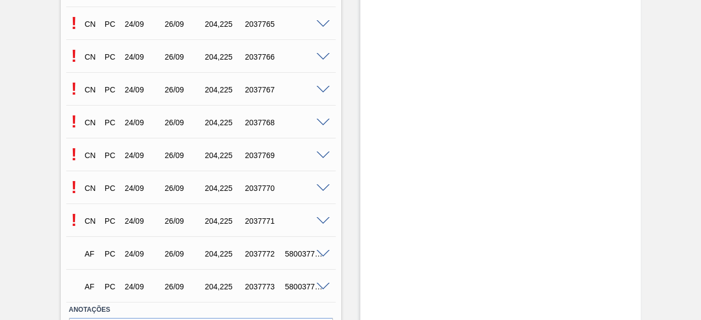
scroll to position [599, 0]
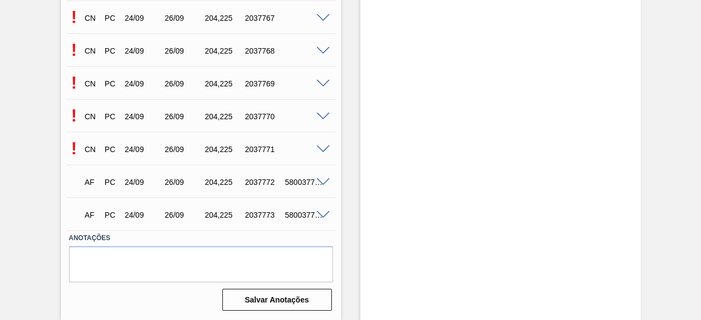
click at [324, 80] on span at bounding box center [322, 84] width 13 height 8
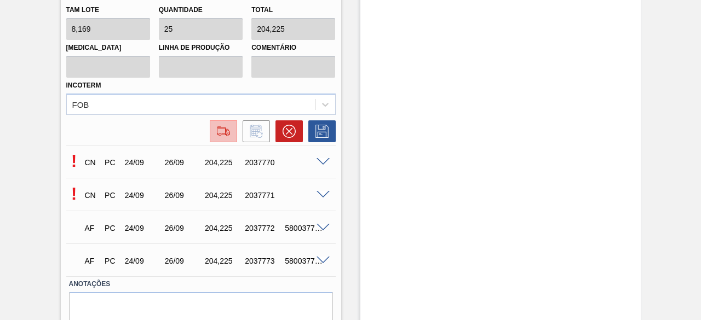
click at [210, 135] on button at bounding box center [223, 131] width 27 height 22
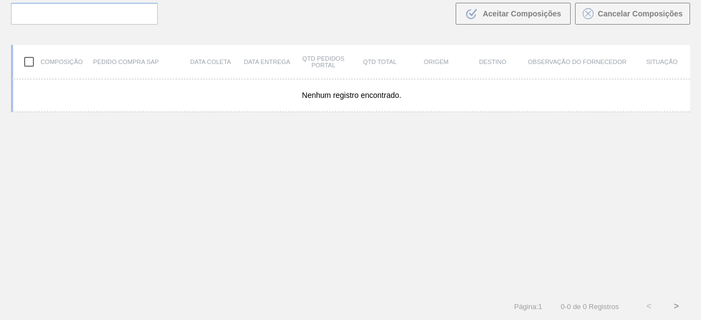
scroll to position [78, 0]
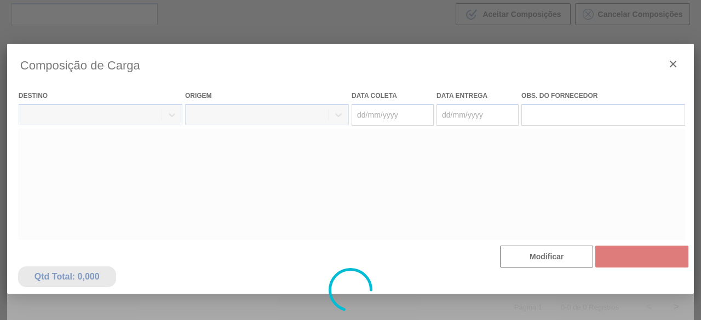
type coleta "[DATE]"
type entrega "[DATE]"
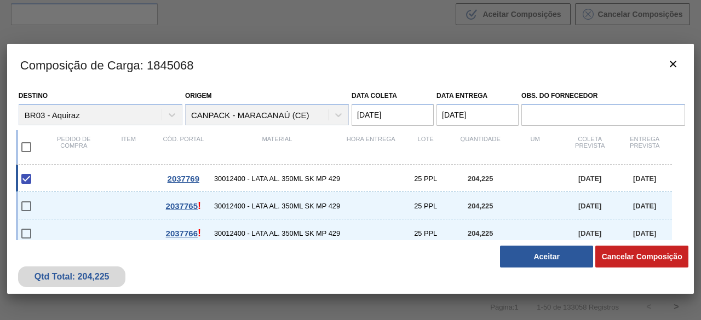
click at [549, 256] on button "Aceitar" at bounding box center [546, 257] width 93 height 22
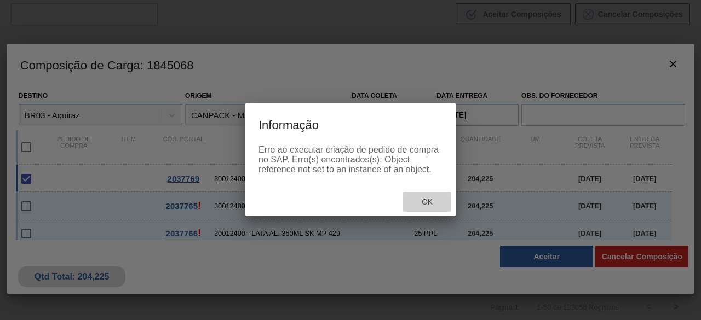
click at [423, 202] on span "Ok" at bounding box center [427, 202] width 28 height 9
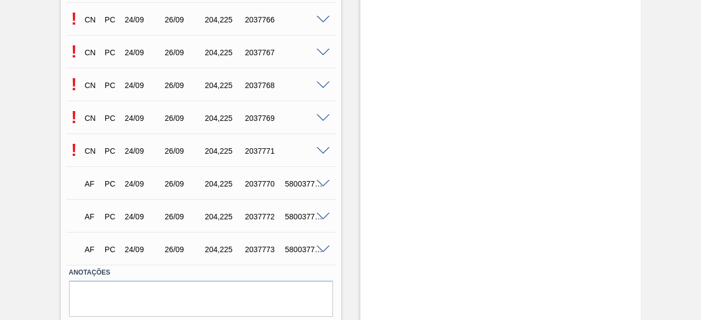
scroll to position [599, 0]
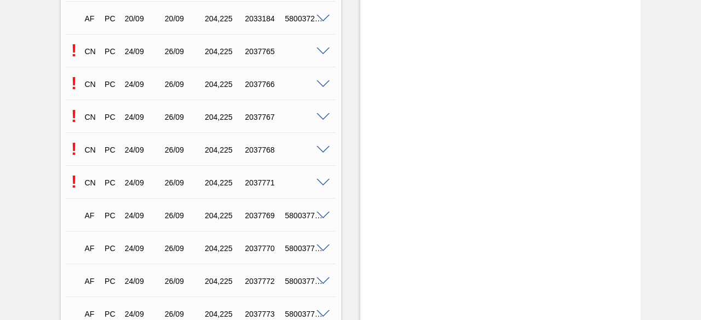
scroll to position [547, 0]
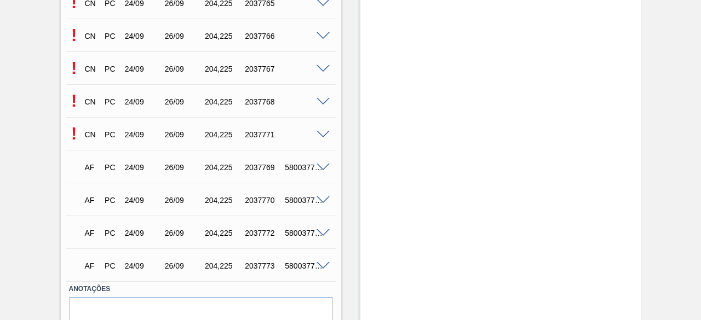
click at [321, 132] on span at bounding box center [322, 135] width 13 height 8
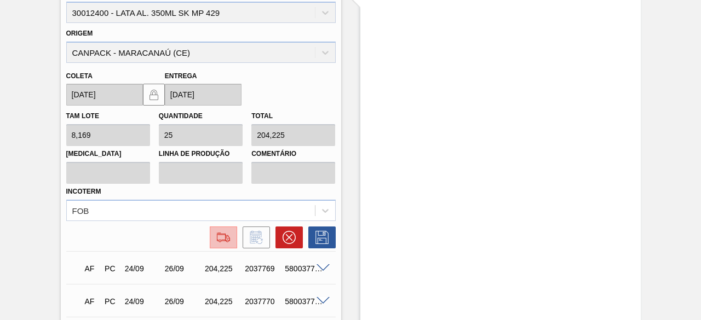
click at [223, 239] on img at bounding box center [224, 237] width 18 height 13
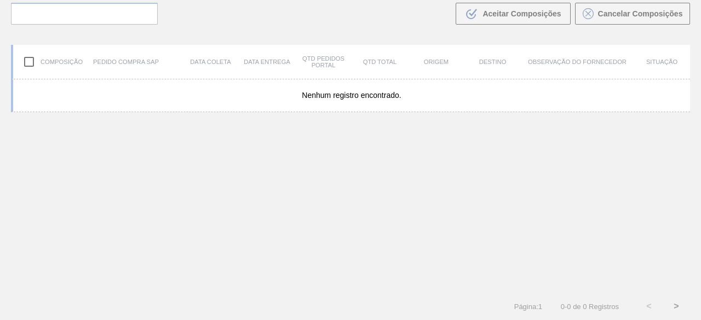
click at [223, 239] on div "Nenhum registro encontrado." at bounding box center [350, 185] width 679 height 213
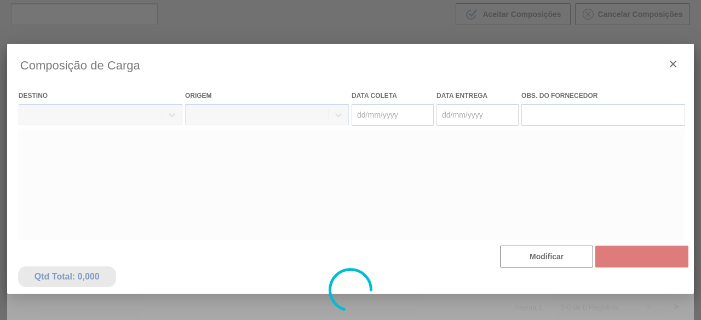
type coleta "[DATE]"
type entrega "[DATE]"
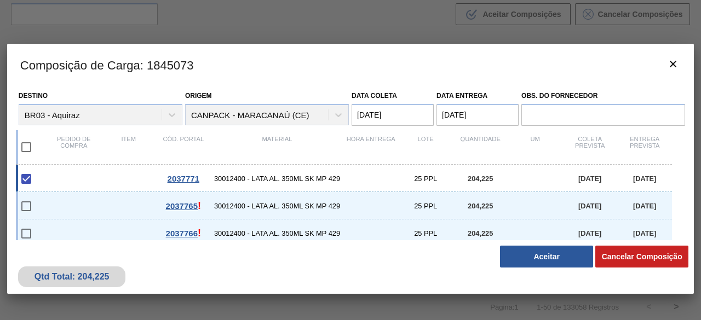
click at [530, 260] on button "Aceitar" at bounding box center [546, 257] width 93 height 22
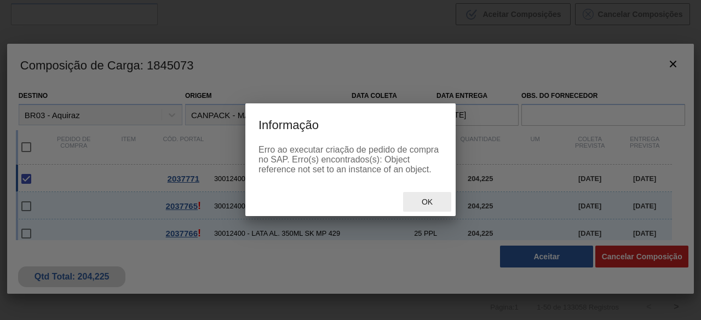
click at [429, 206] on span "Ok" at bounding box center [427, 202] width 28 height 9
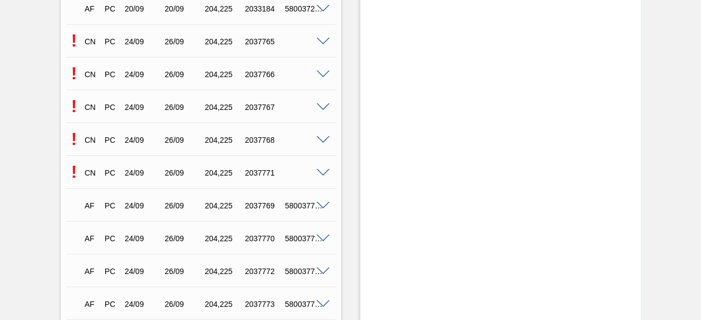
scroll to position [599, 0]
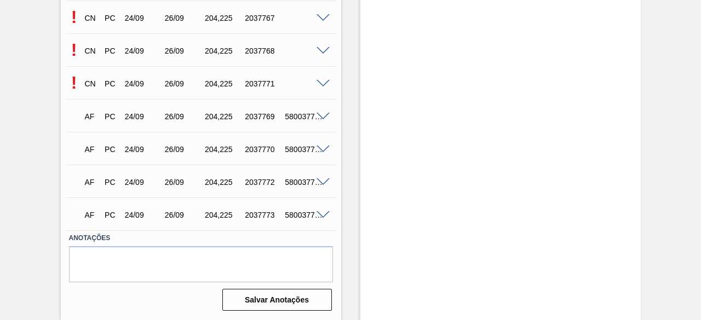
click at [322, 15] on span at bounding box center [322, 18] width 13 height 8
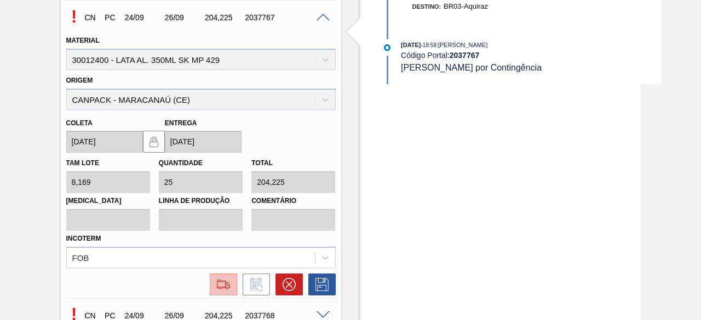
click at [217, 284] on img at bounding box center [224, 284] width 18 height 13
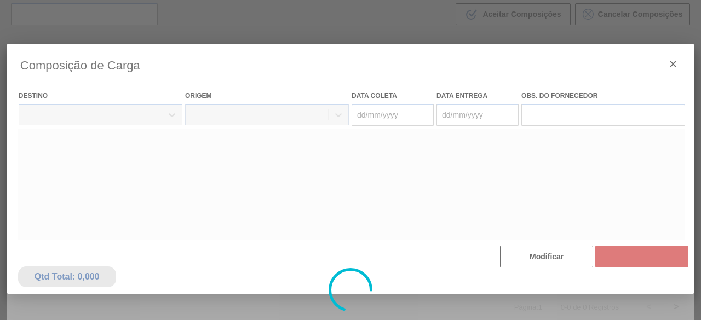
type coleta "[DATE]"
type entrega "[DATE]"
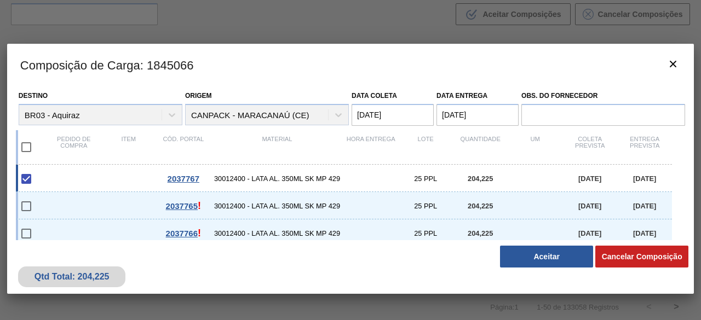
click at [527, 259] on button "Aceitar" at bounding box center [546, 257] width 93 height 22
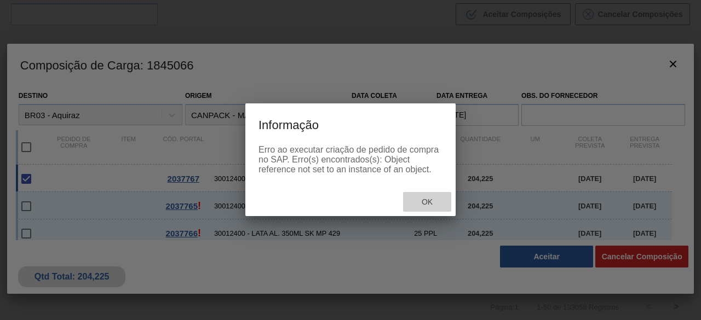
click at [426, 205] on span "Ok" at bounding box center [427, 202] width 28 height 9
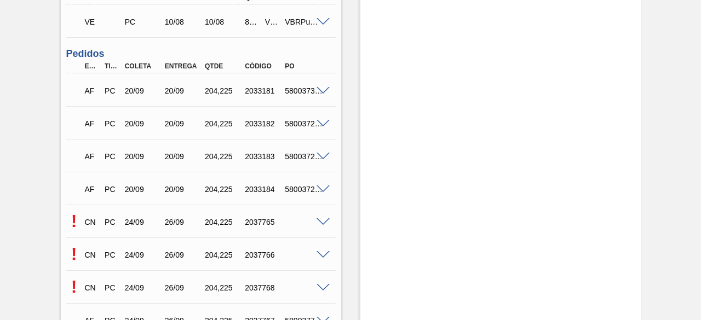
scroll to position [493, 0]
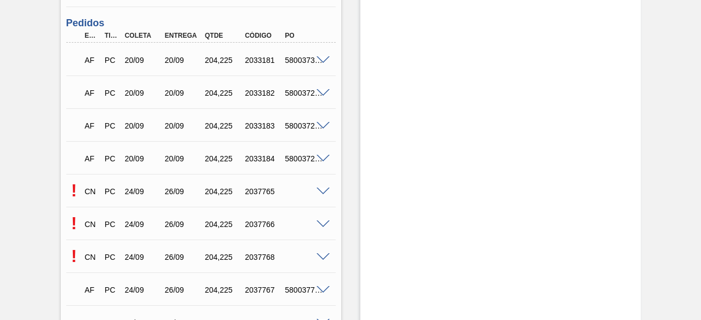
scroll to position [383, 0]
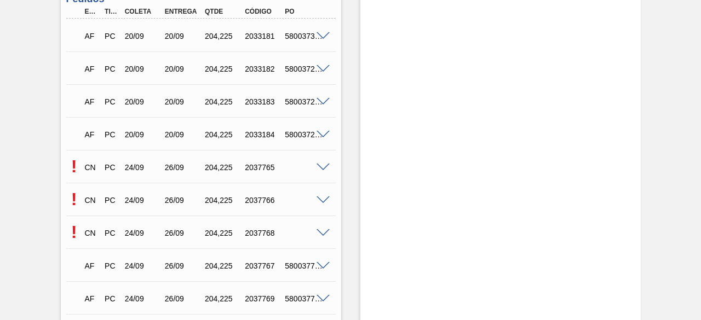
click at [322, 169] on span at bounding box center [322, 168] width 13 height 8
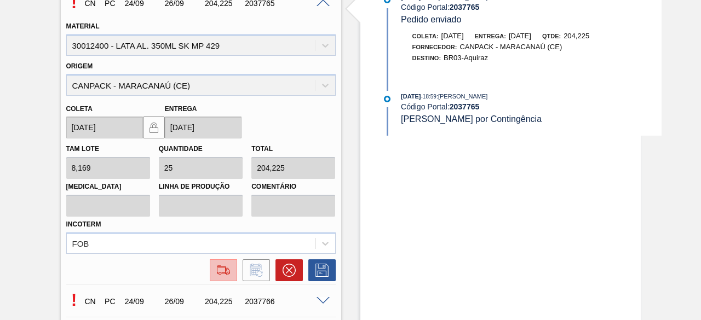
click at [222, 273] on img at bounding box center [224, 270] width 18 height 13
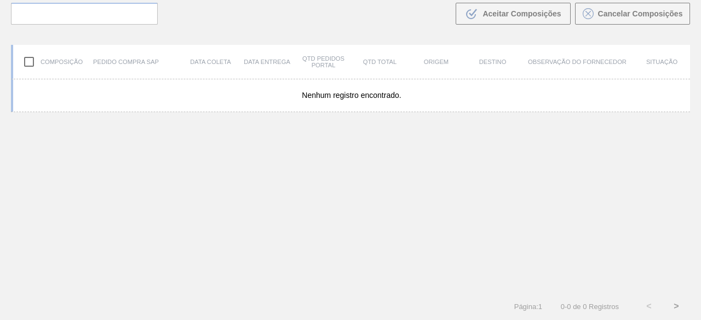
scroll to position [78, 0]
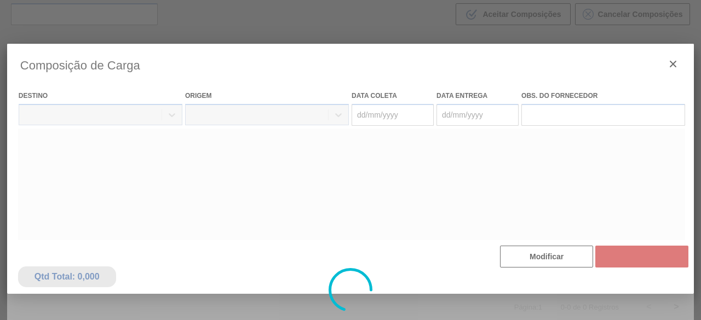
type coleta "[DATE]"
type entrega "[DATE]"
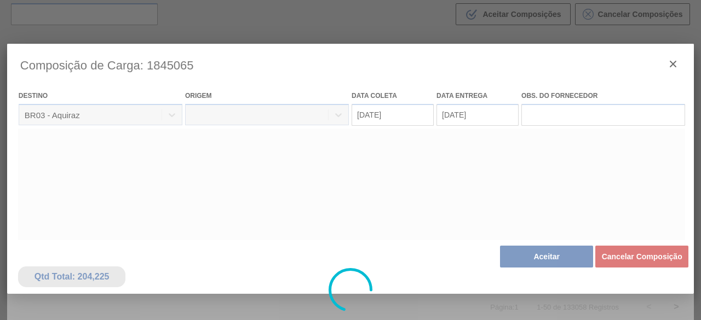
click at [538, 263] on div at bounding box center [350, 290] width 686 height 493
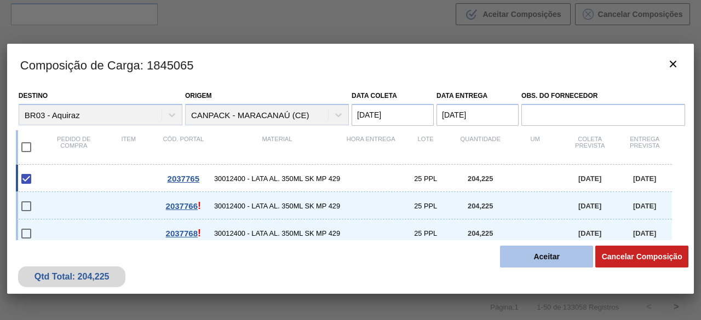
click at [538, 262] on button "Aceitar" at bounding box center [546, 257] width 93 height 22
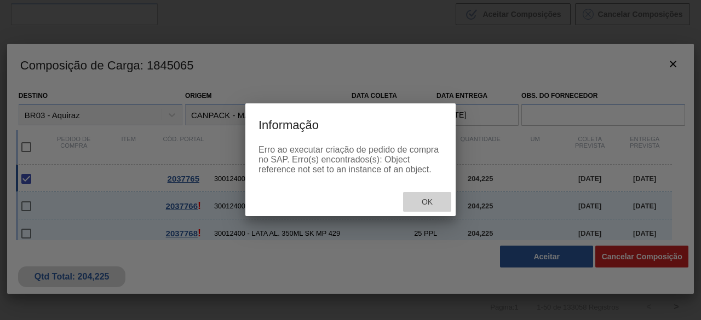
click at [437, 209] on div "Ok" at bounding box center [427, 202] width 48 height 20
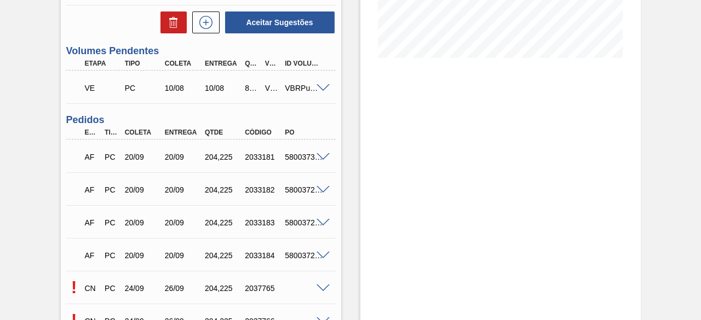
scroll to position [328, 0]
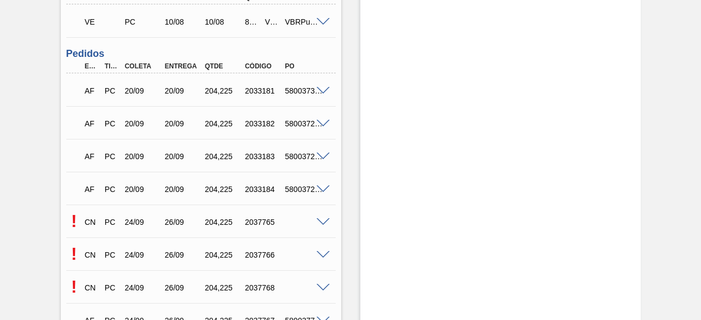
click at [324, 254] on span at bounding box center [322, 255] width 13 height 8
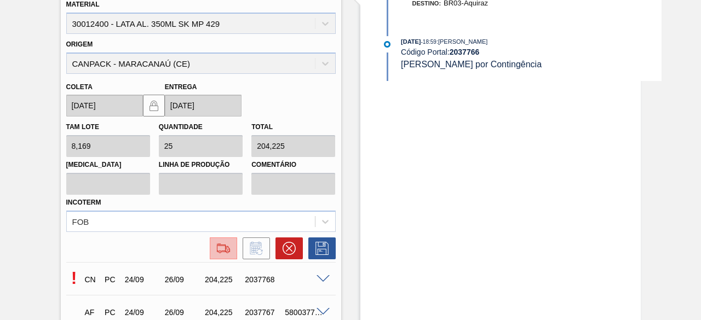
click at [224, 252] on img at bounding box center [224, 248] width 18 height 13
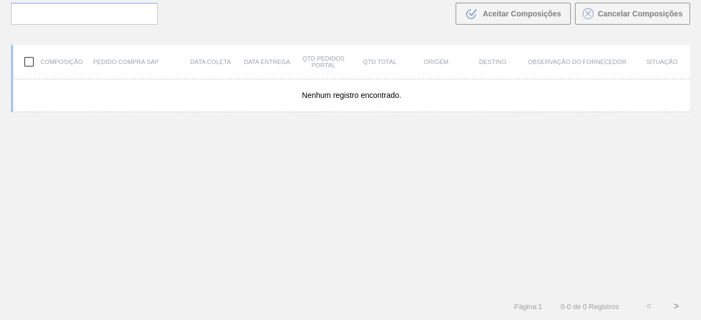
scroll to position [78, 0]
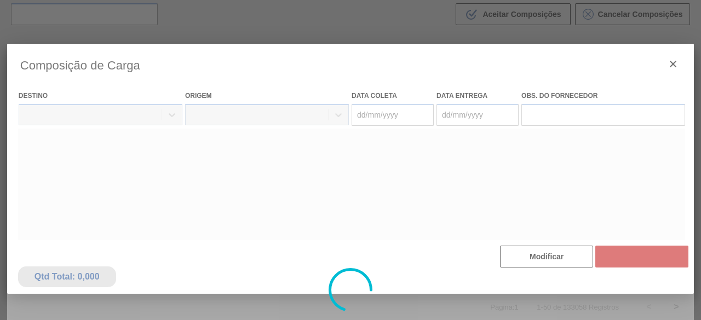
type coleta "[DATE]"
type entrega "[DATE]"
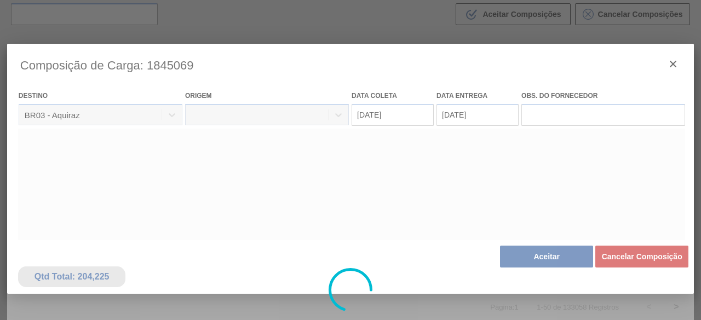
drag, startPoint x: 542, startPoint y: 268, endPoint x: 549, endPoint y: 259, distance: 11.7
click at [549, 259] on div at bounding box center [350, 290] width 686 height 493
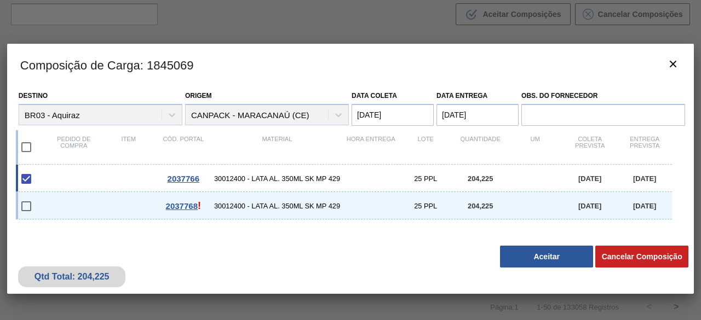
click at [549, 259] on button "Aceitar" at bounding box center [546, 257] width 93 height 22
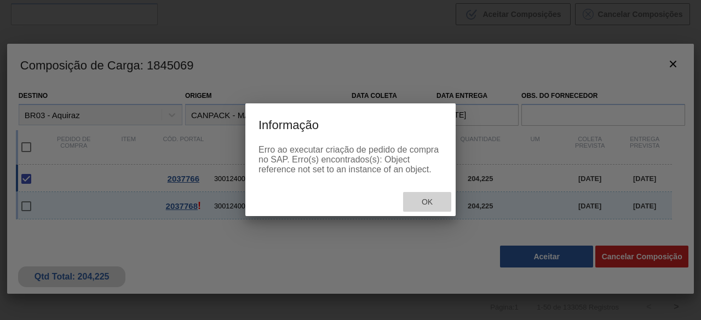
click at [419, 202] on span "Ok" at bounding box center [427, 202] width 28 height 9
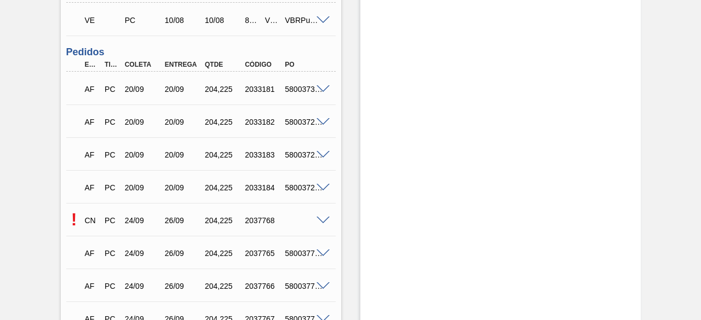
scroll to position [383, 0]
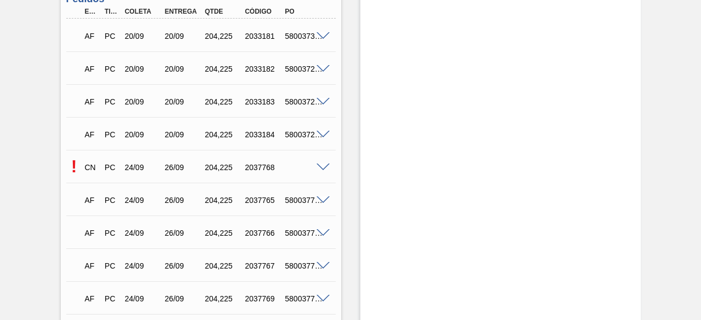
click at [321, 169] on span at bounding box center [322, 168] width 13 height 8
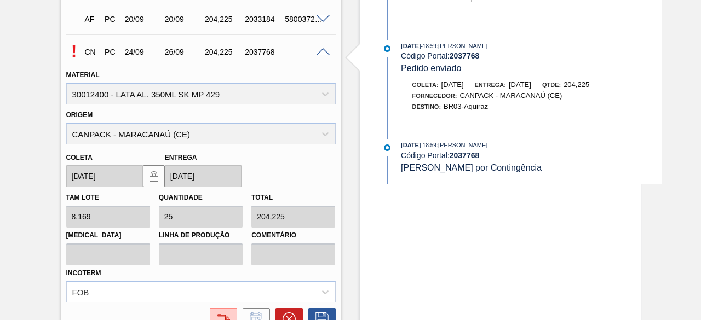
scroll to position [602, 0]
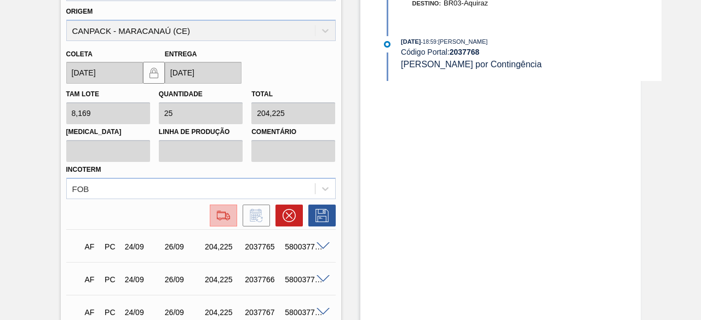
click at [224, 217] on img at bounding box center [224, 215] width 18 height 13
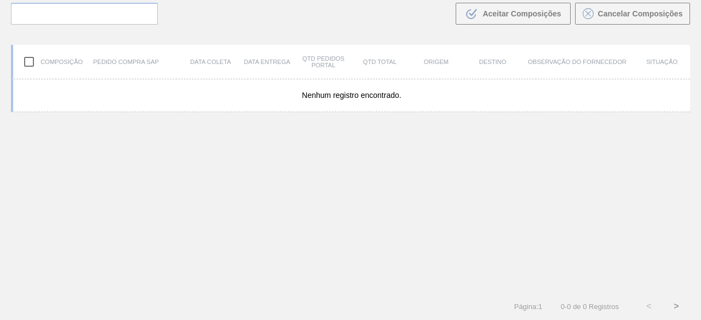
scroll to position [78, 0]
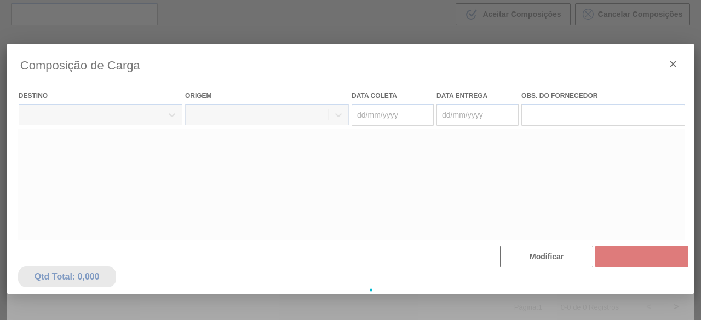
type coleta "[DATE]"
type entrega "[DATE]"
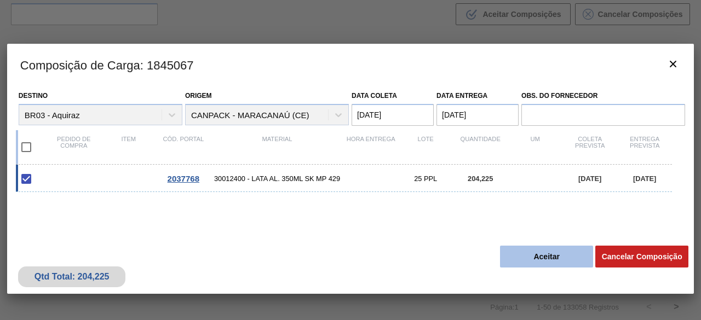
click at [509, 255] on button "Aceitar" at bounding box center [546, 257] width 93 height 22
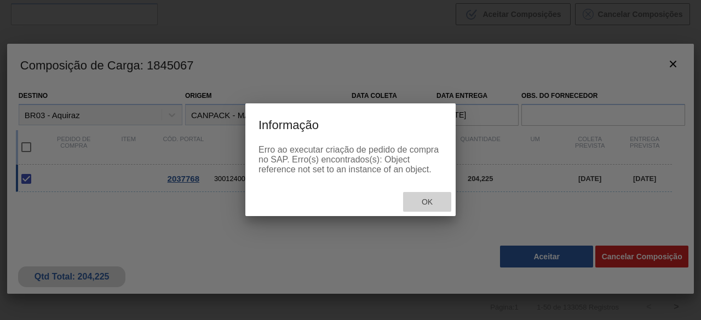
click at [437, 204] on span "Ok" at bounding box center [427, 202] width 28 height 9
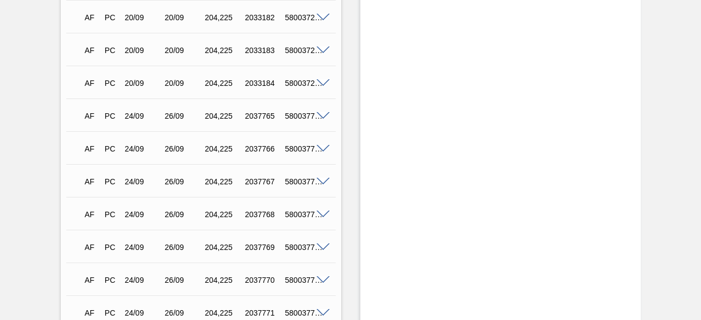
scroll to position [270, 0]
